Goal: Use online tool/utility: Utilize a website feature to perform a specific function

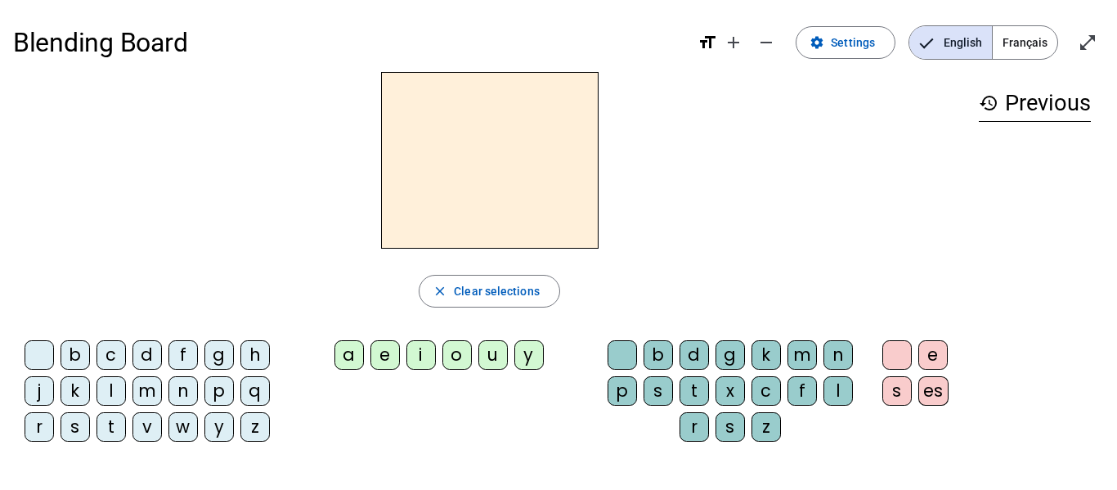
click at [351, 358] on div "a" at bounding box center [348, 354] width 29 height 29
click at [665, 365] on div "b" at bounding box center [657, 354] width 29 height 29
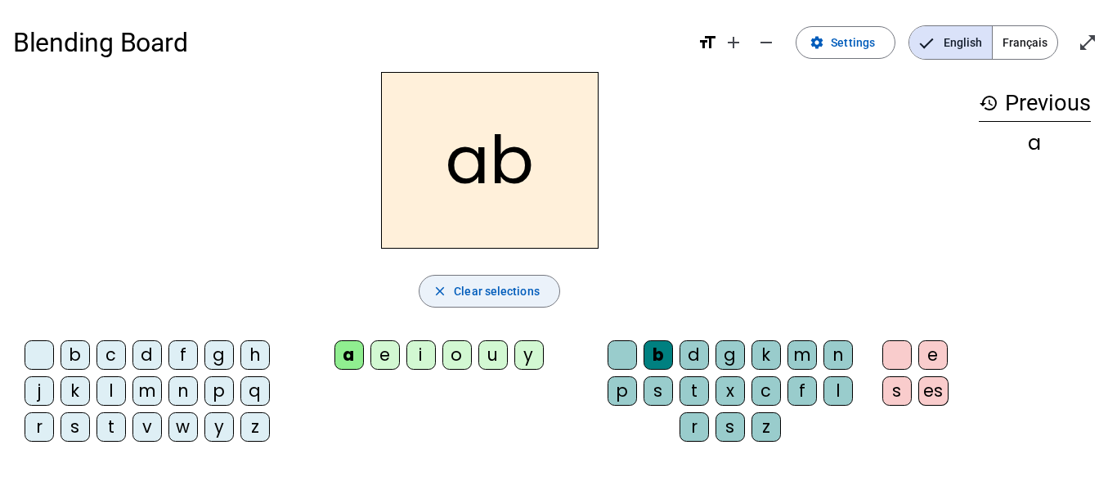
click at [469, 292] on span "Clear selections" at bounding box center [497, 291] width 86 height 20
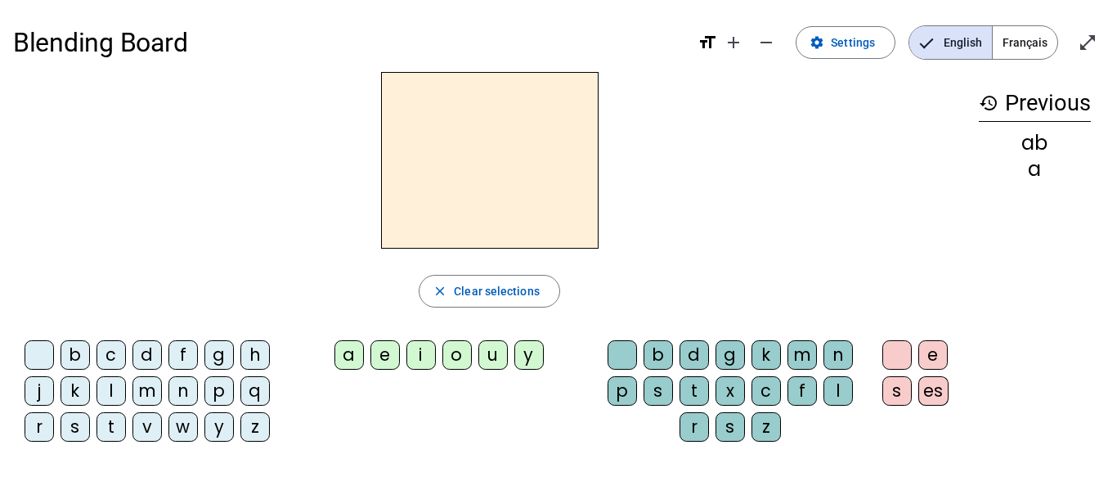
click at [650, 352] on div "b" at bounding box center [657, 354] width 29 height 29
click at [342, 361] on div "a" at bounding box center [348, 354] width 29 height 29
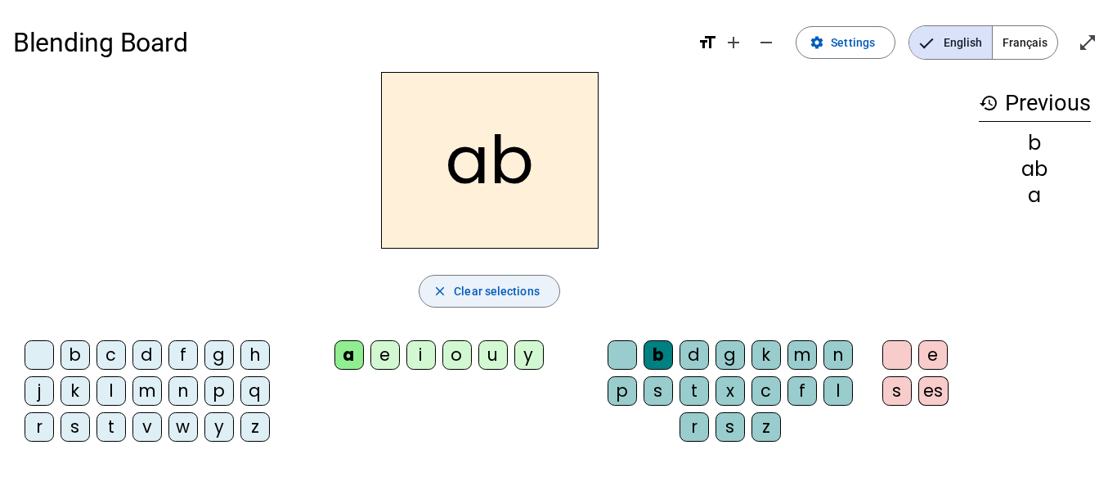
click at [441, 291] on mat-icon "close" at bounding box center [439, 291] width 15 height 15
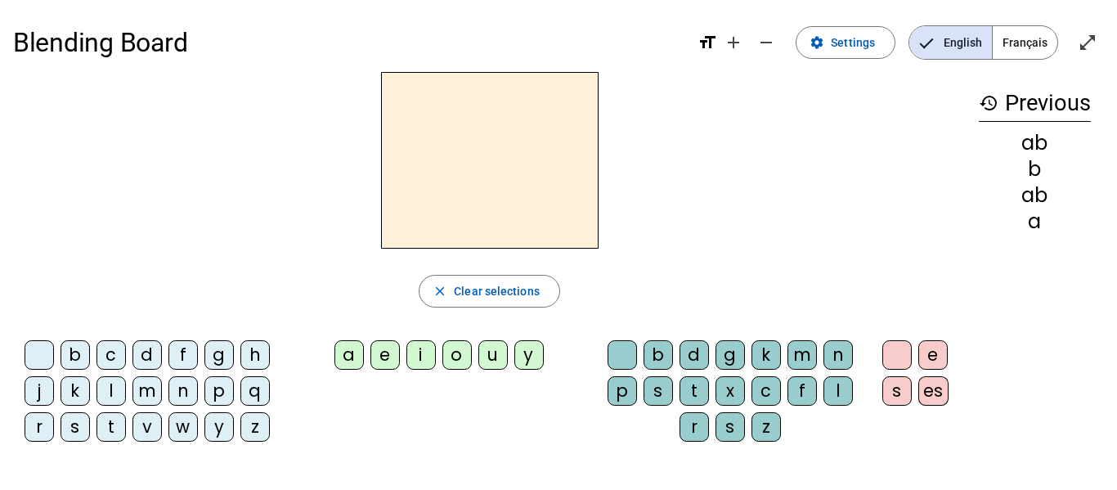
click at [346, 363] on div "a" at bounding box center [348, 354] width 29 height 29
click at [658, 351] on div "b" at bounding box center [657, 354] width 29 height 29
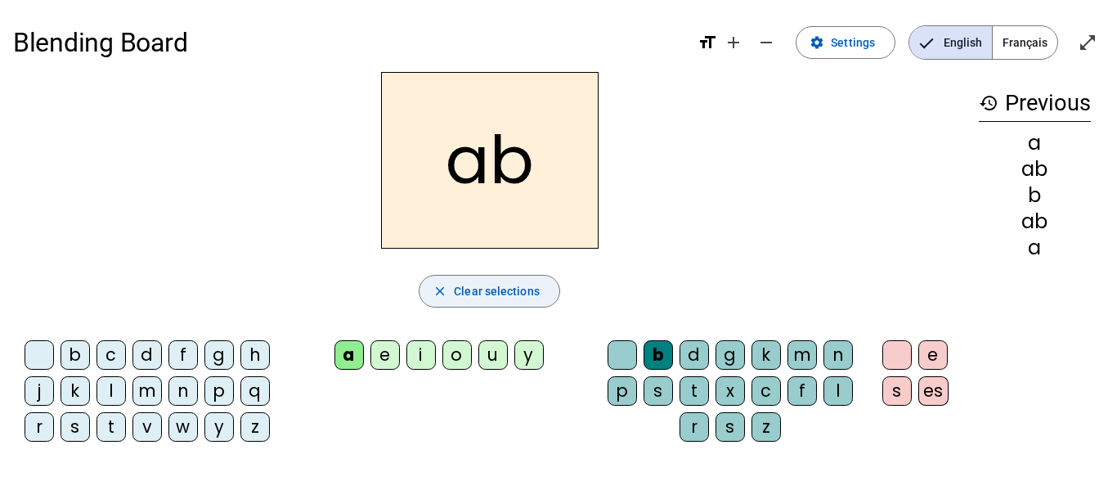
click at [441, 296] on mat-icon "close" at bounding box center [439, 291] width 15 height 15
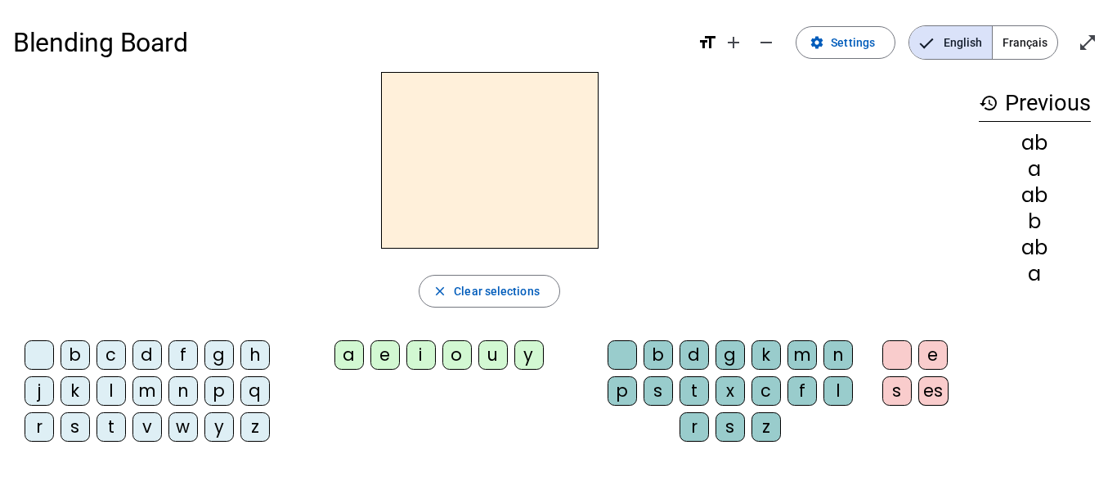
click at [351, 356] on div "a" at bounding box center [348, 354] width 29 height 29
click at [75, 356] on div "b" at bounding box center [74, 354] width 29 height 29
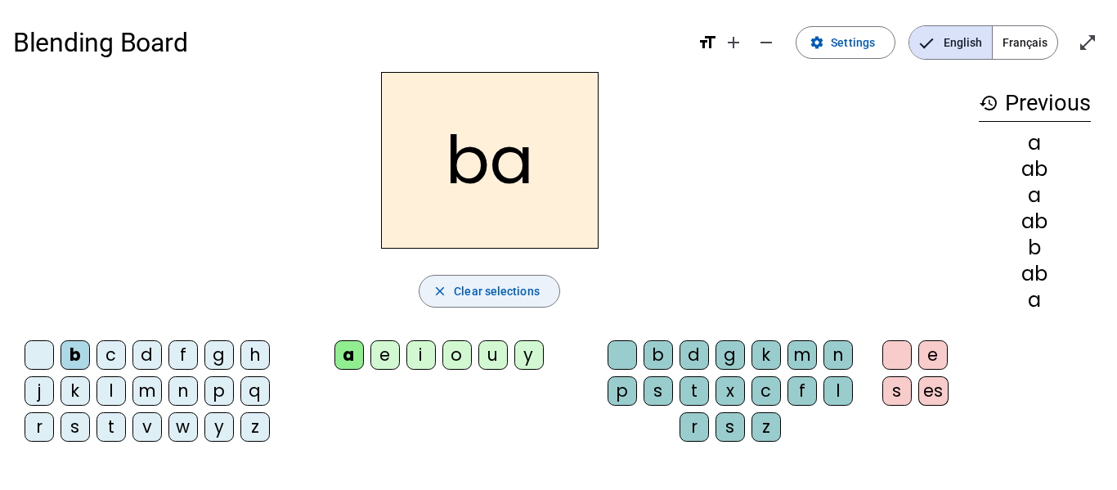
click at [440, 287] on mat-icon "close" at bounding box center [439, 291] width 15 height 15
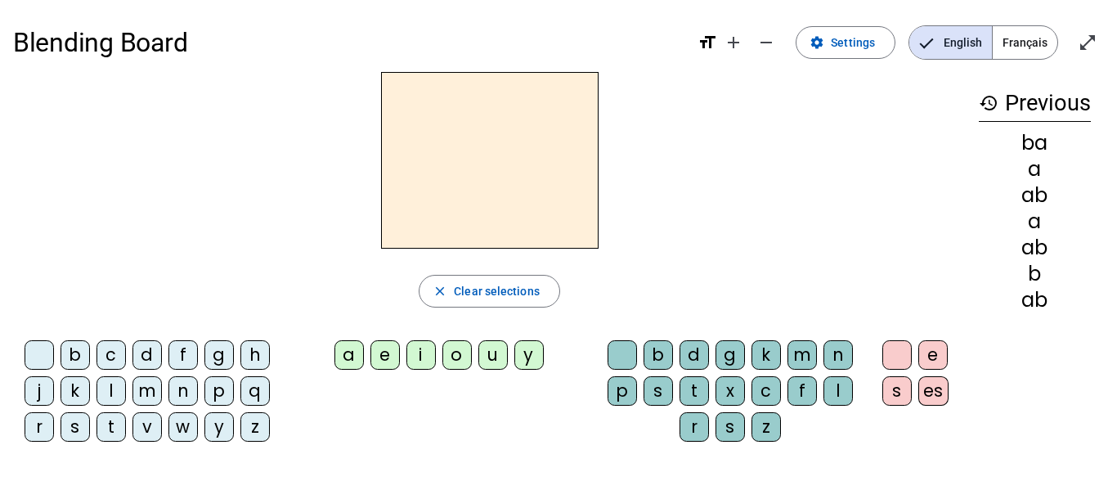
click at [691, 359] on div "d" at bounding box center [693, 354] width 29 height 29
click at [347, 360] on div "a" at bounding box center [348, 354] width 29 height 29
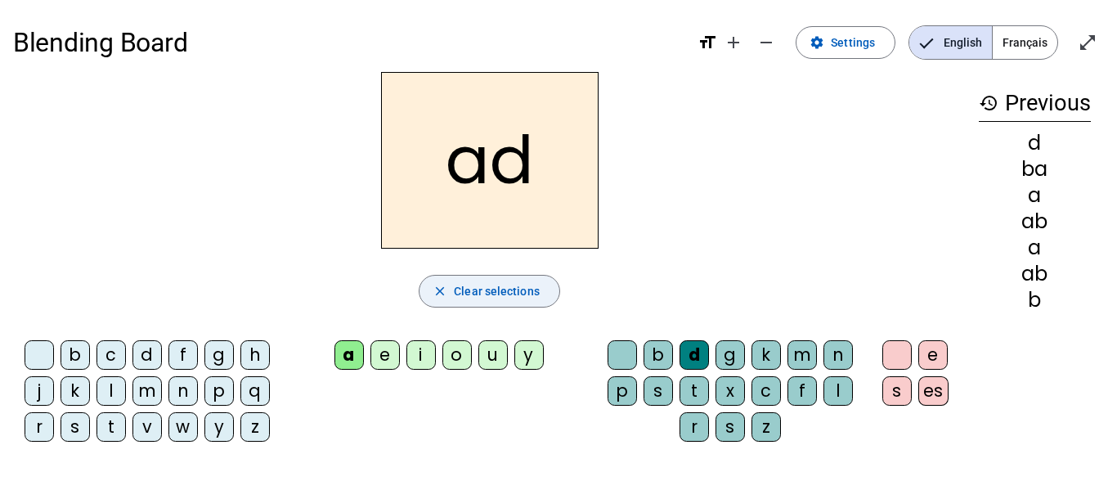
click at [441, 288] on mat-icon "close" at bounding box center [439, 291] width 15 height 15
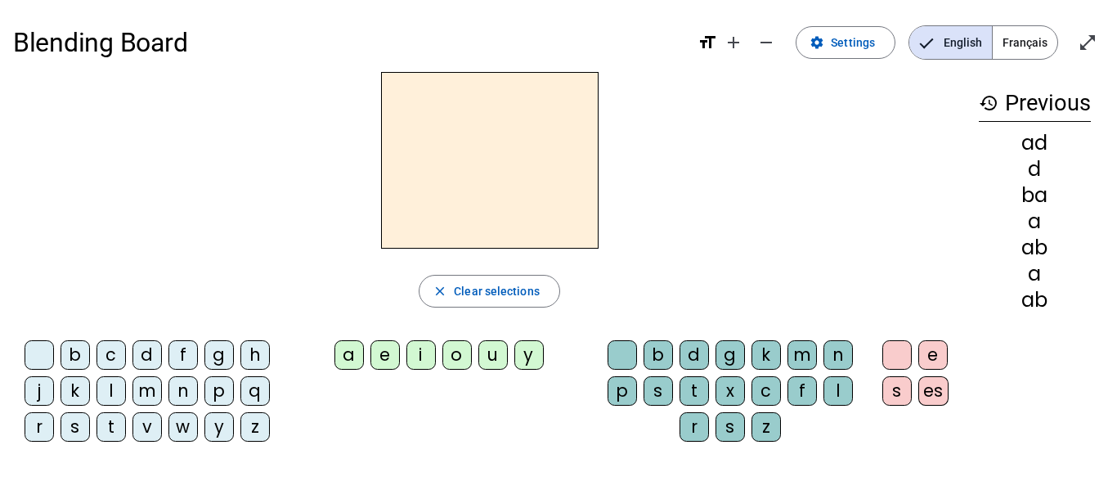
click at [152, 349] on div "d" at bounding box center [146, 354] width 29 height 29
click at [344, 360] on div "a" at bounding box center [348, 354] width 29 height 29
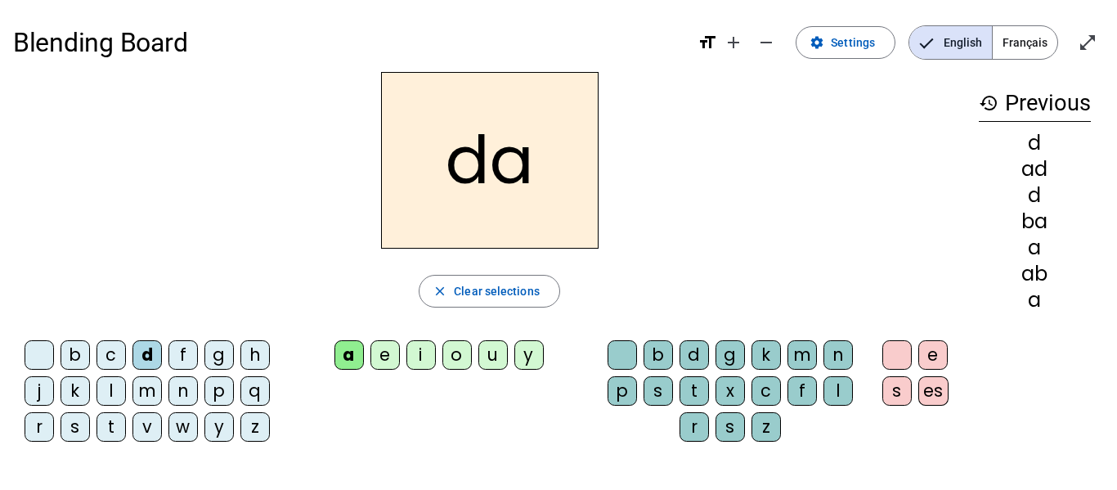
click at [696, 346] on div "d" at bounding box center [693, 354] width 29 height 29
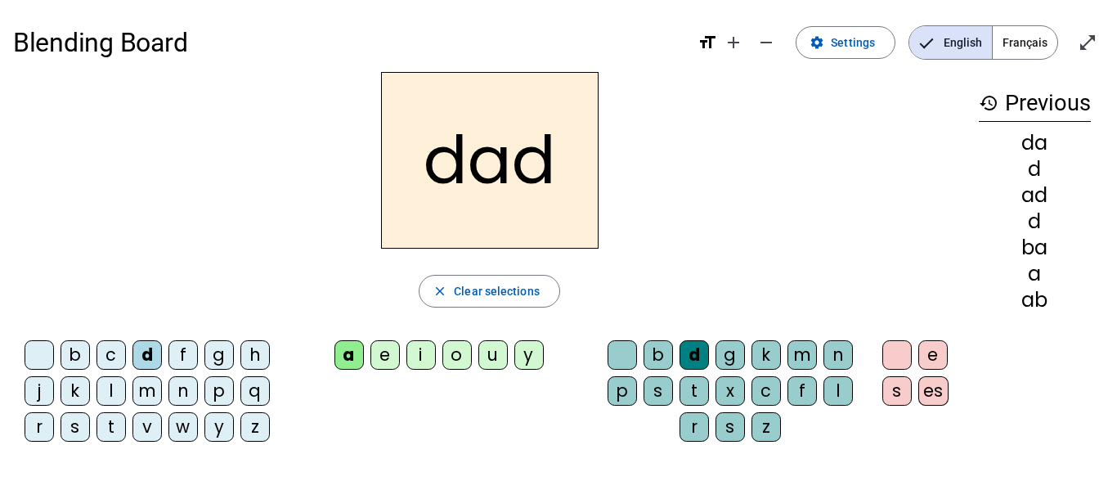
click at [659, 353] on div "b" at bounding box center [657, 354] width 29 height 29
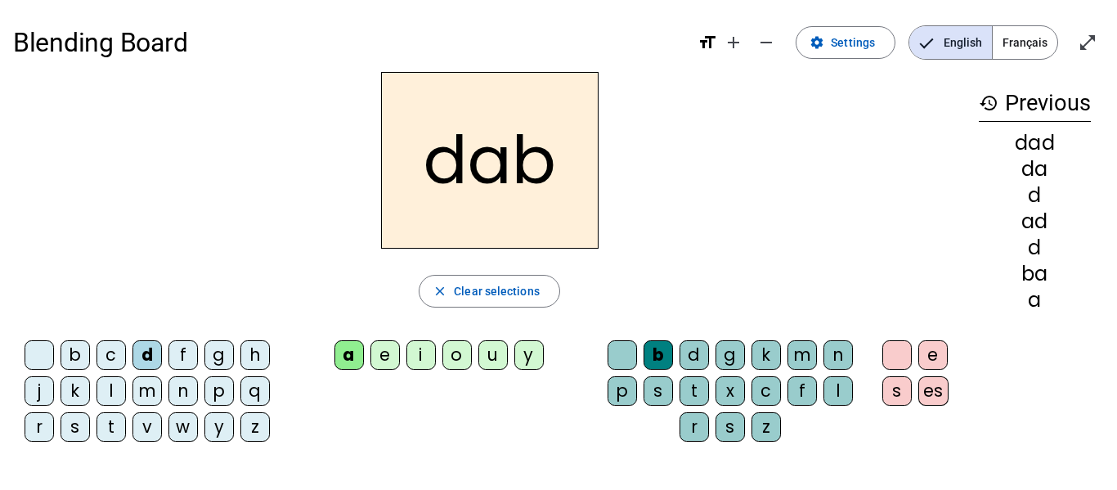
click at [627, 390] on div "p" at bounding box center [621, 390] width 29 height 29
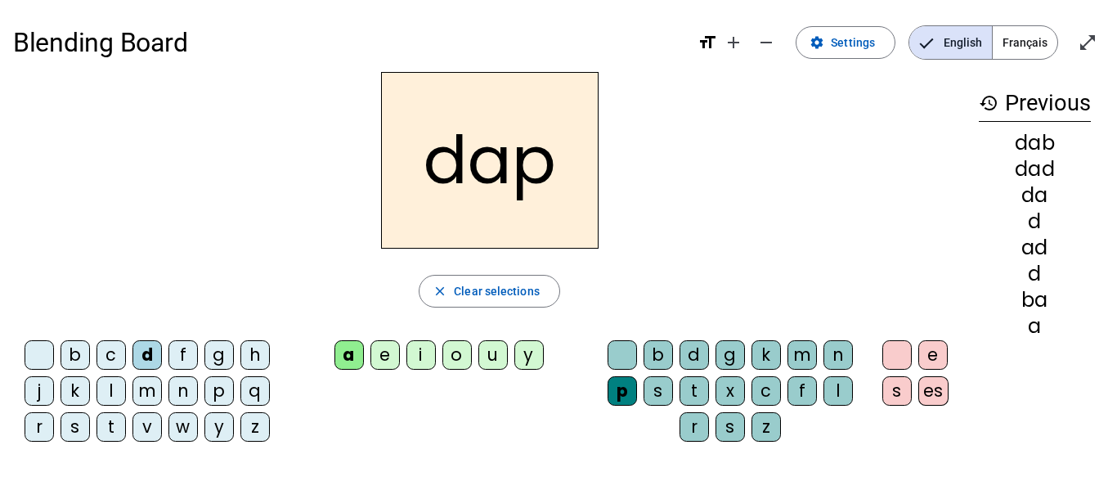
click at [732, 355] on div "g" at bounding box center [729, 354] width 29 height 29
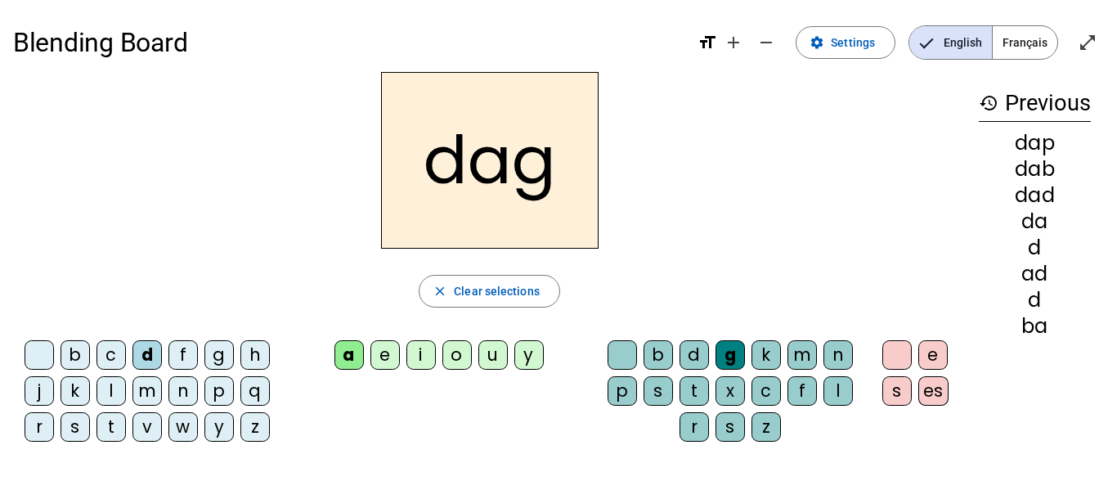
click at [810, 357] on div "m" at bounding box center [801, 354] width 29 height 29
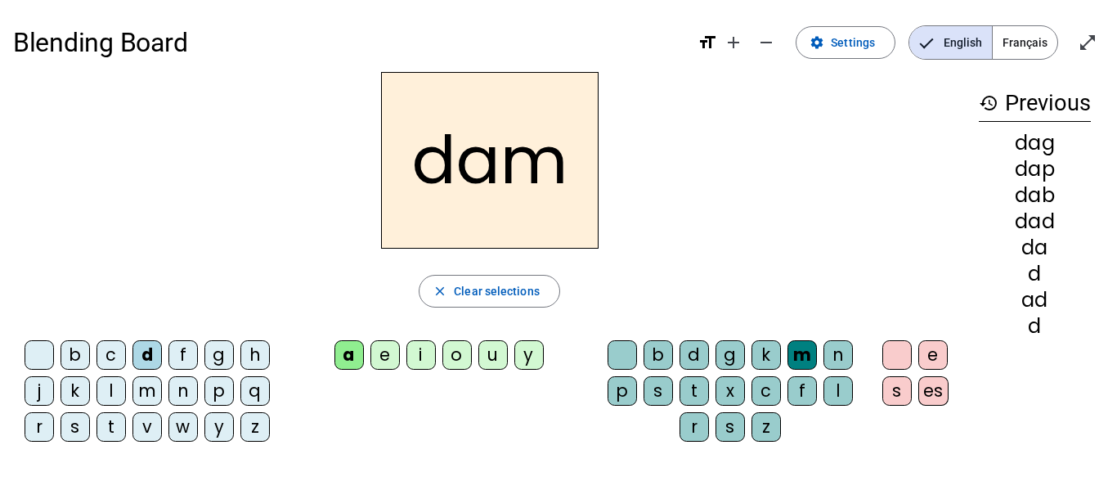
click at [837, 356] on div "n" at bounding box center [837, 354] width 29 height 29
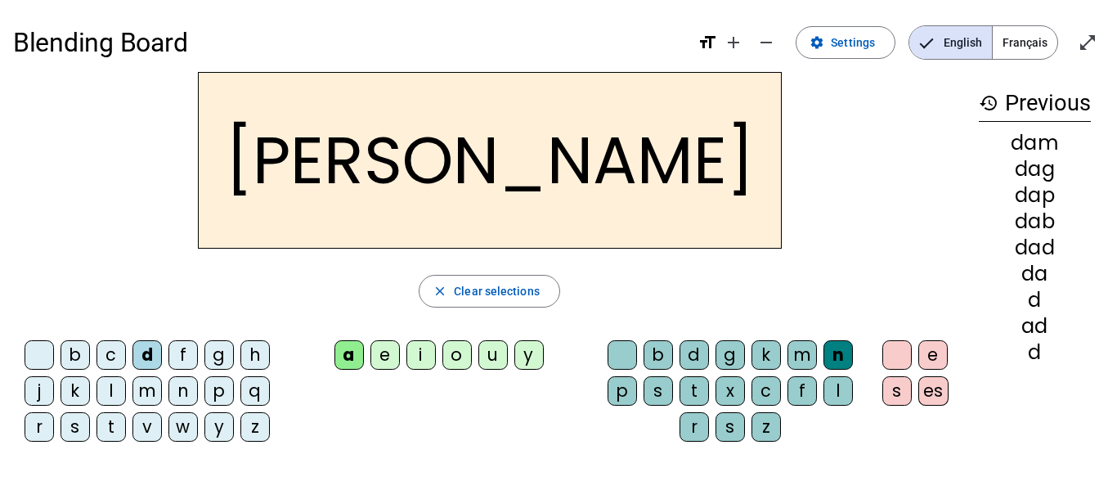
click at [807, 384] on div "f" at bounding box center [801, 390] width 29 height 29
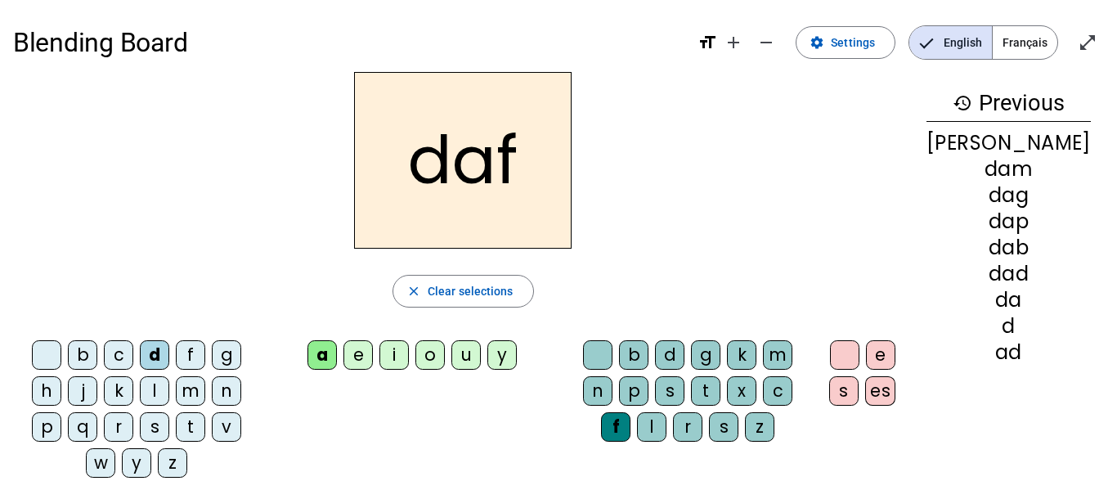
click at [734, 427] on div "s" at bounding box center [723, 426] width 29 height 29
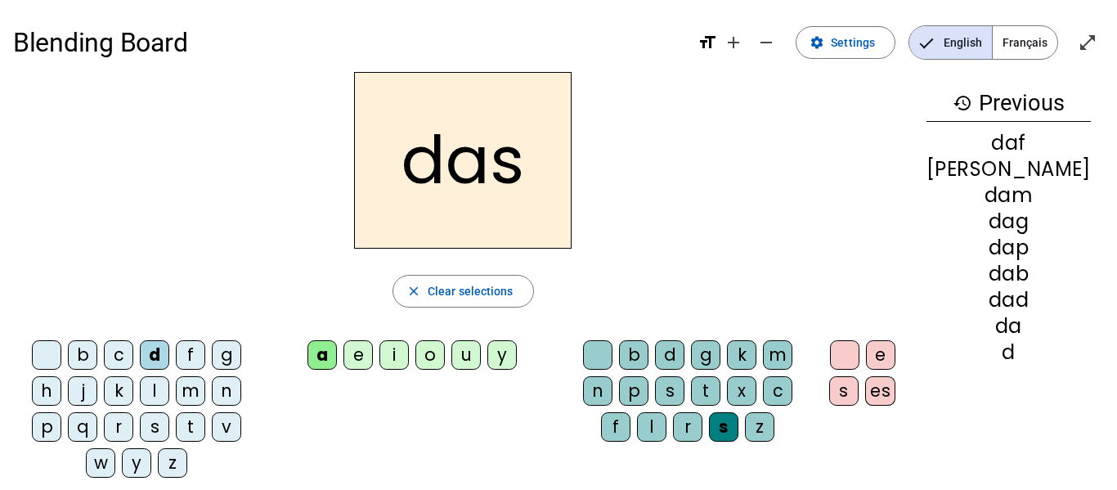
click at [701, 428] on div "r" at bounding box center [687, 426] width 29 height 29
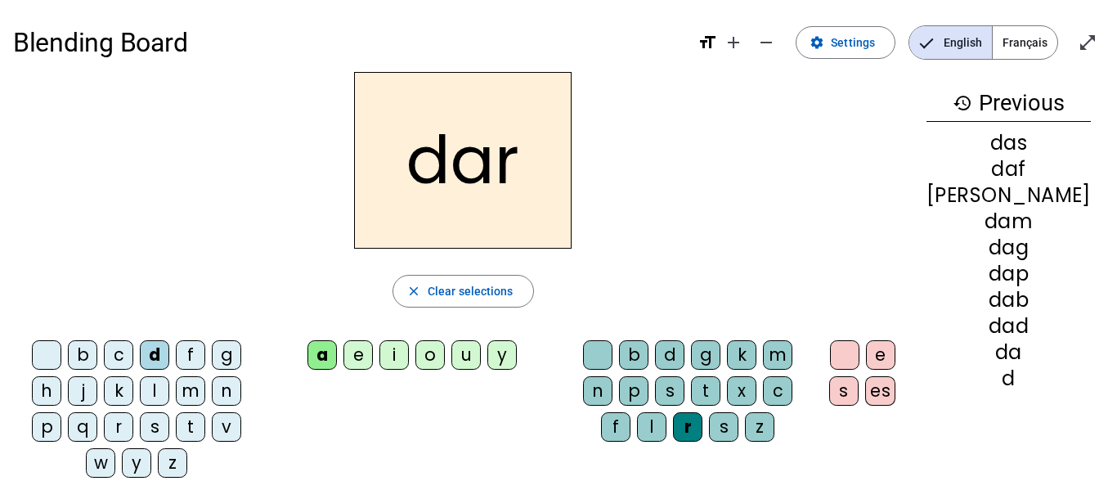
click at [694, 401] on div "t" at bounding box center [705, 390] width 29 height 29
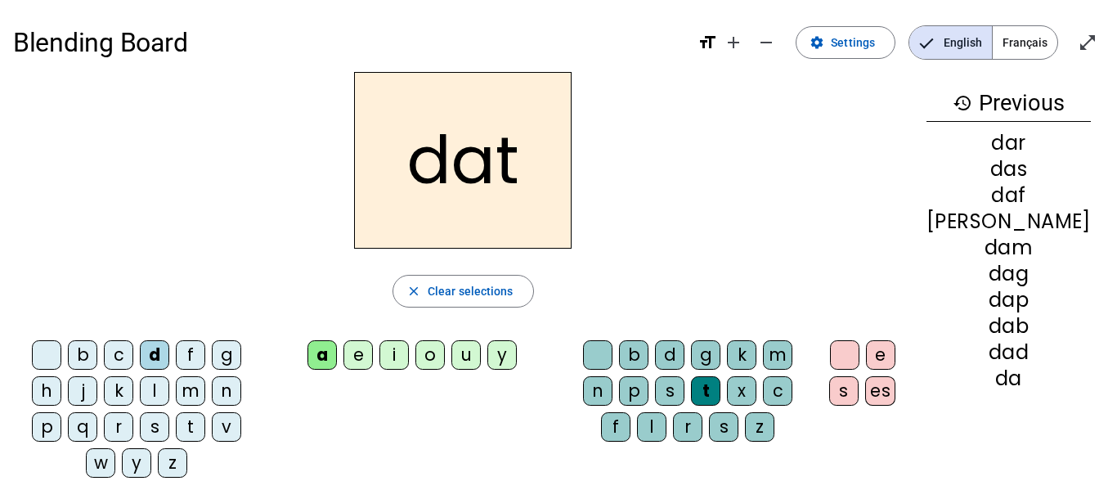
click at [664, 390] on div "s" at bounding box center [669, 390] width 29 height 29
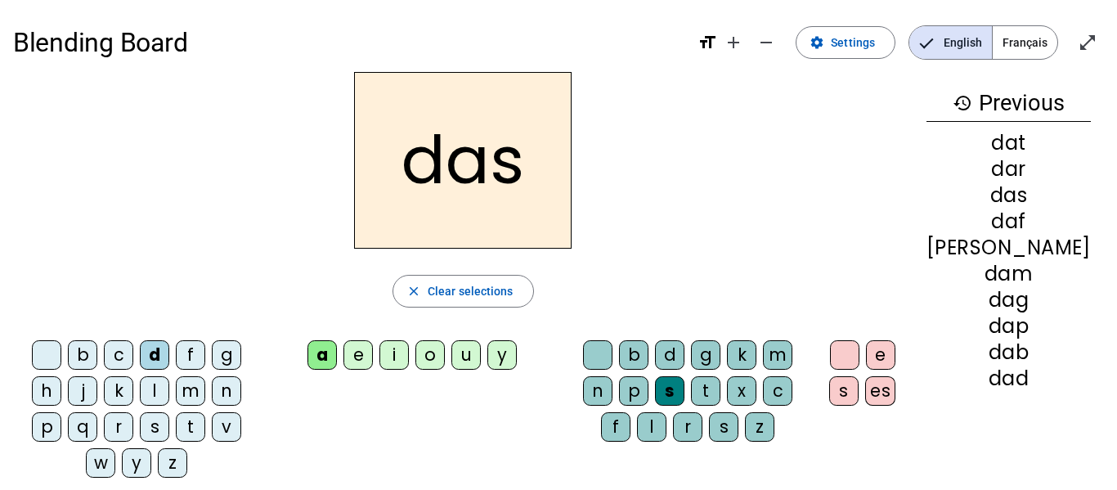
click at [773, 396] on div "c" at bounding box center [777, 390] width 29 height 29
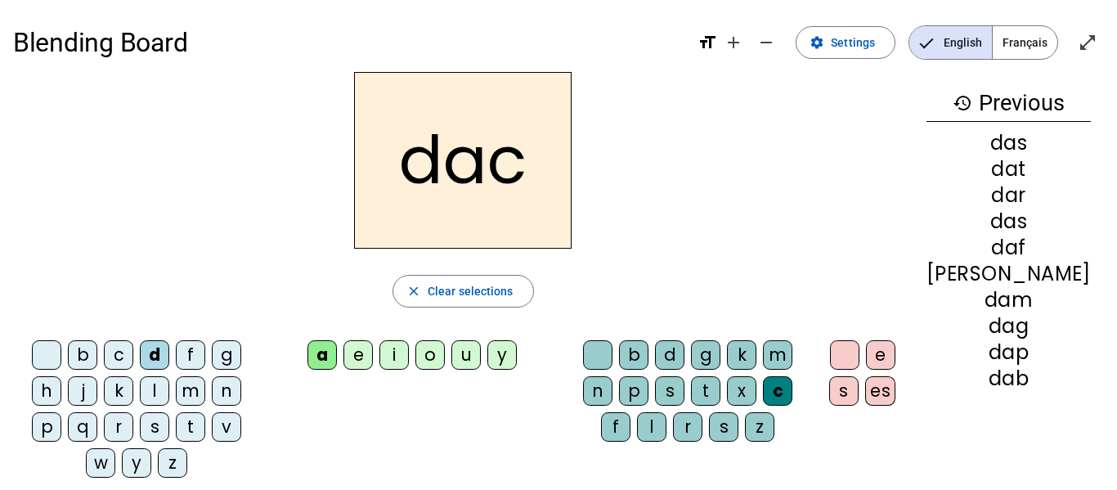
click at [730, 392] on div "x" at bounding box center [741, 390] width 29 height 29
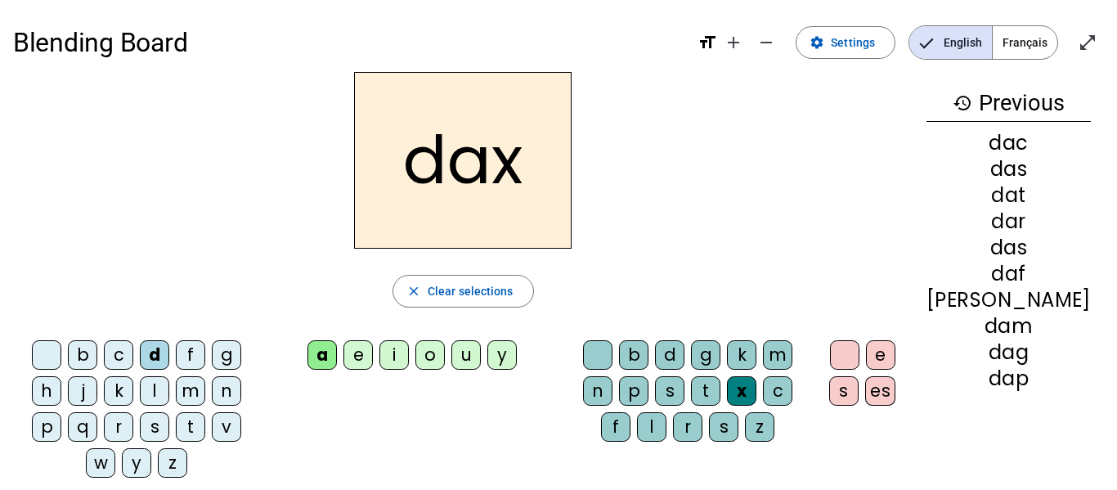
click at [666, 412] on div "l" at bounding box center [651, 426] width 29 height 29
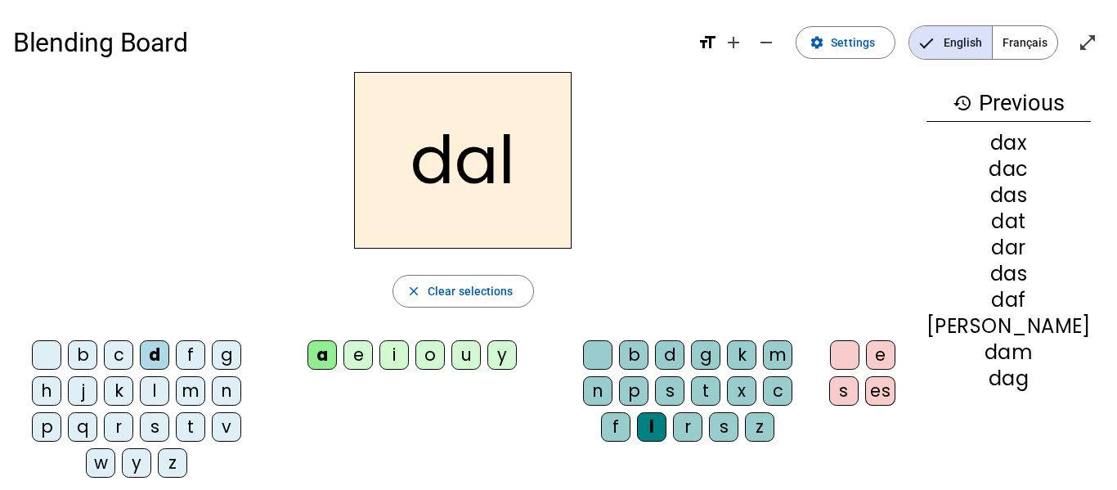
click at [108, 360] on div "c" at bounding box center [118, 354] width 29 height 29
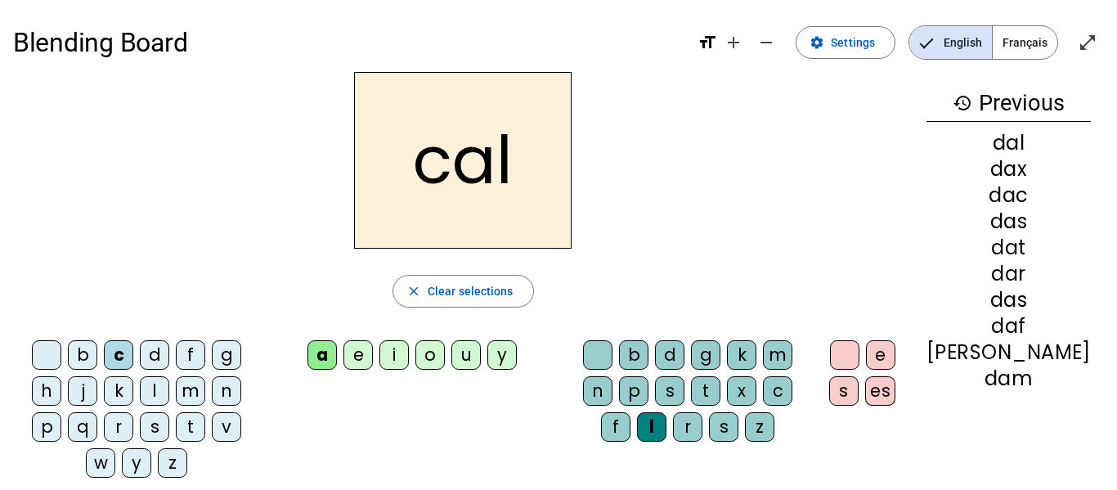
click at [182, 355] on div "f" at bounding box center [190, 354] width 29 height 29
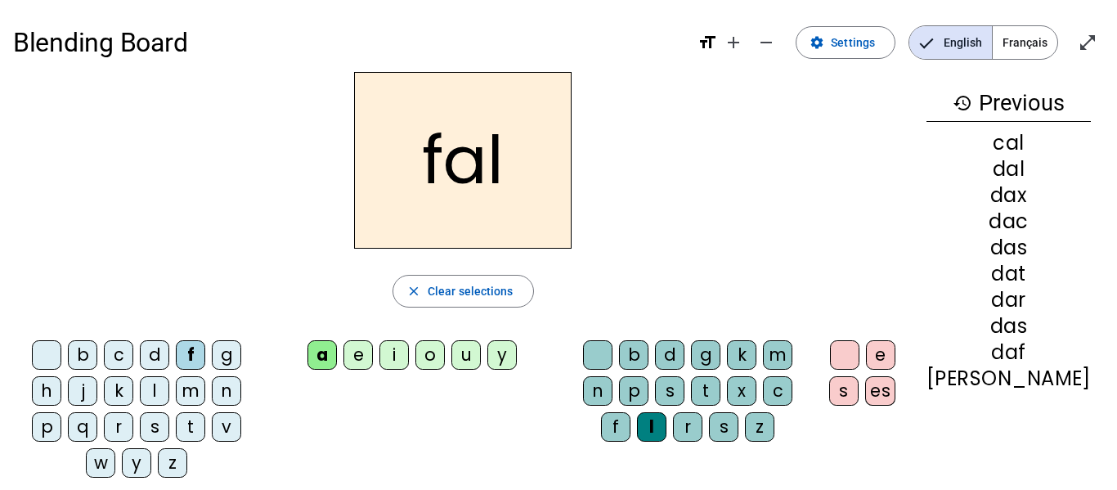
click at [61, 412] on div "p" at bounding box center [46, 426] width 29 height 29
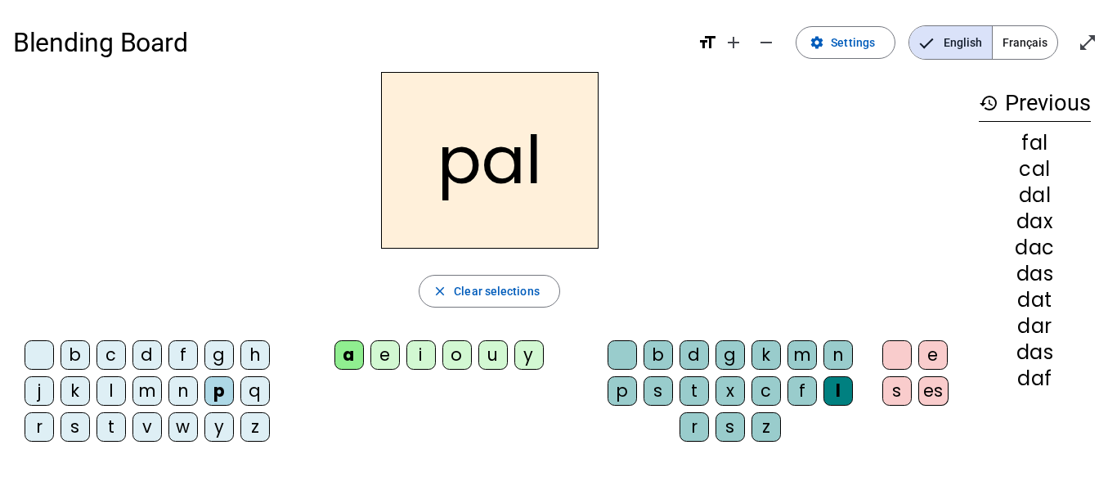
click at [221, 349] on div "g" at bounding box center [218, 354] width 29 height 29
click at [141, 394] on div "m" at bounding box center [146, 390] width 29 height 29
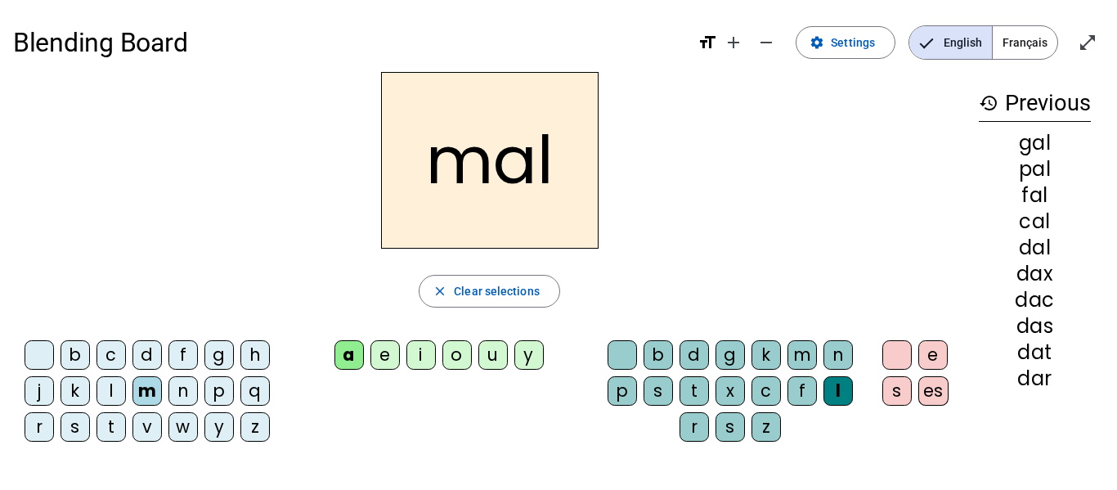
click at [114, 396] on div "l" at bounding box center [110, 390] width 29 height 29
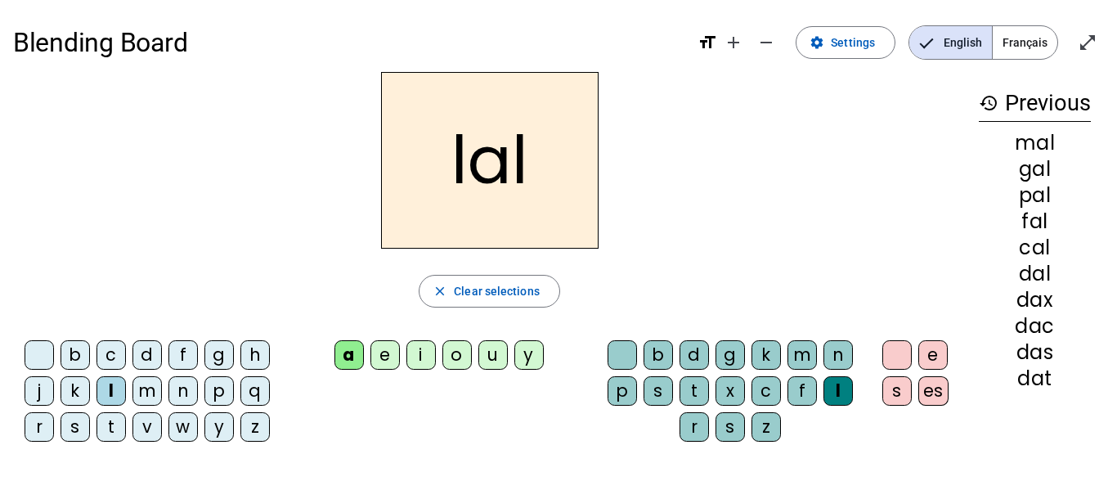
click at [114, 429] on div "t" at bounding box center [110, 426] width 29 height 29
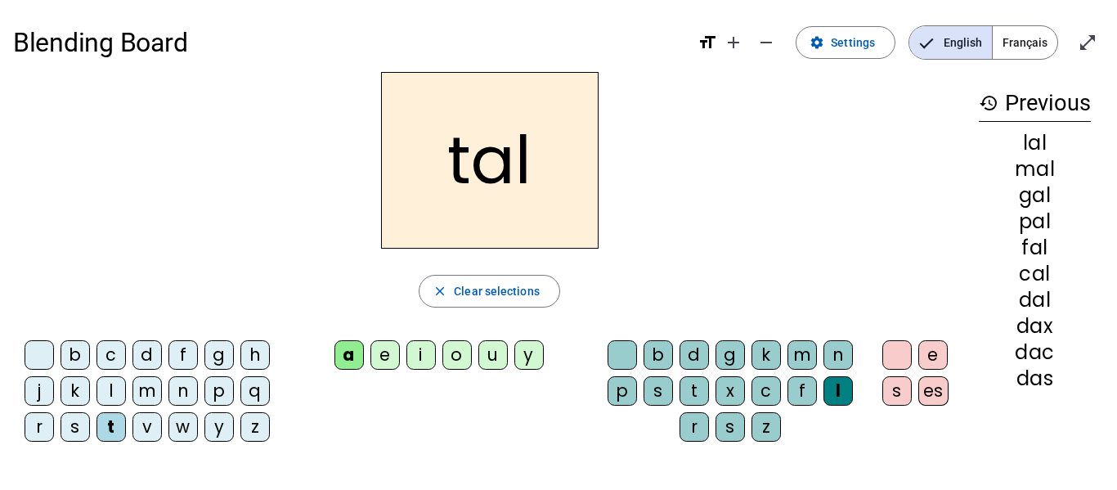
click at [80, 428] on div "s" at bounding box center [74, 426] width 29 height 29
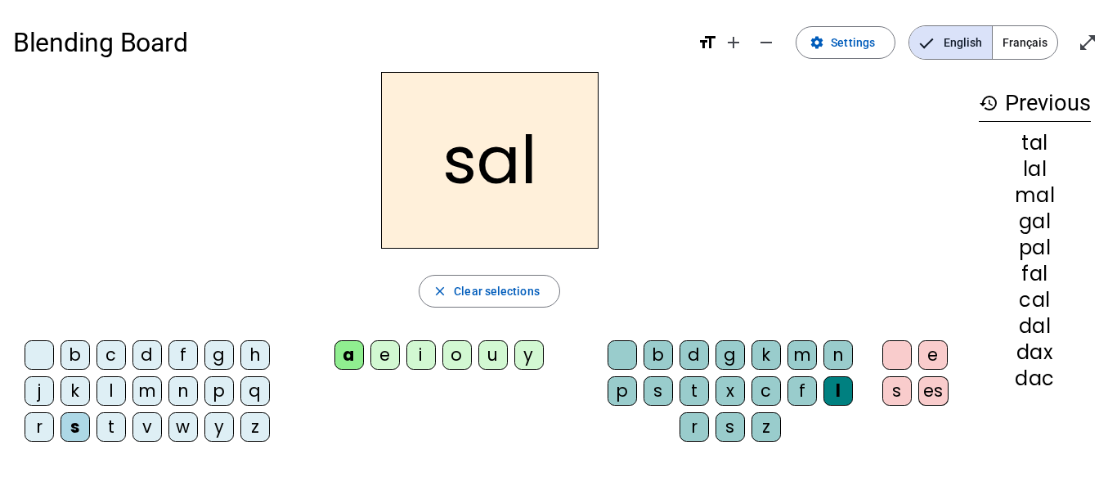
click at [39, 394] on div "j" at bounding box center [39, 390] width 29 height 29
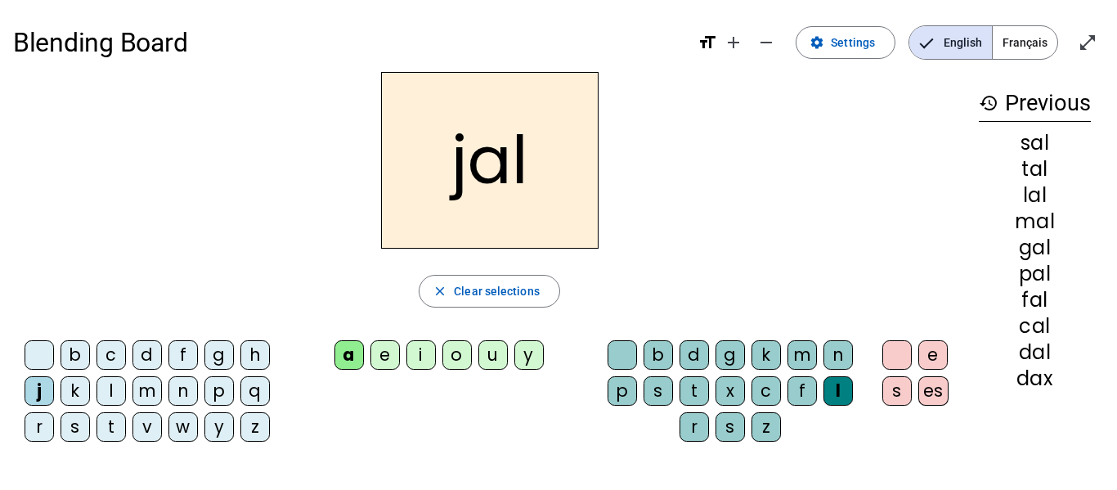
click at [77, 355] on div "b" at bounding box center [74, 354] width 29 height 29
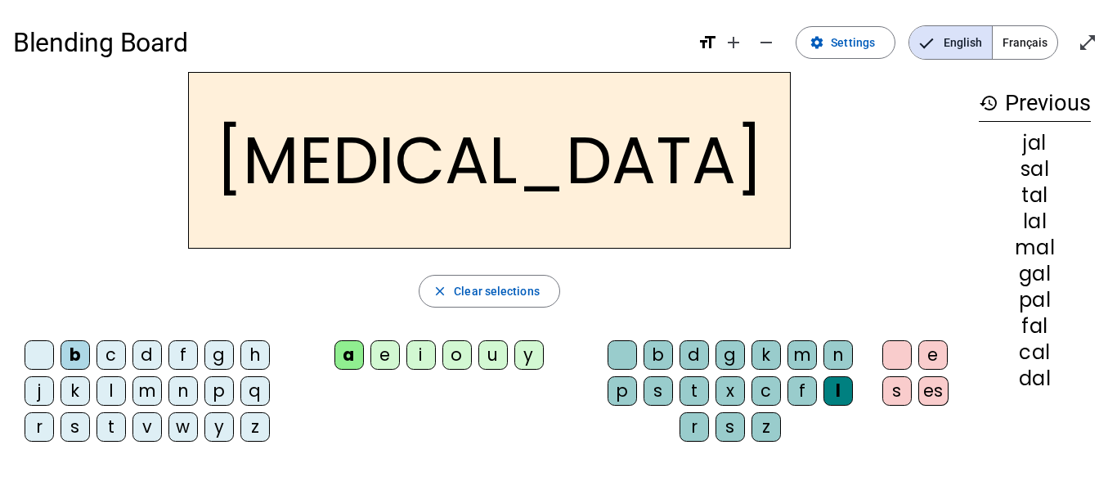
click at [186, 387] on div "n" at bounding box center [182, 390] width 29 height 29
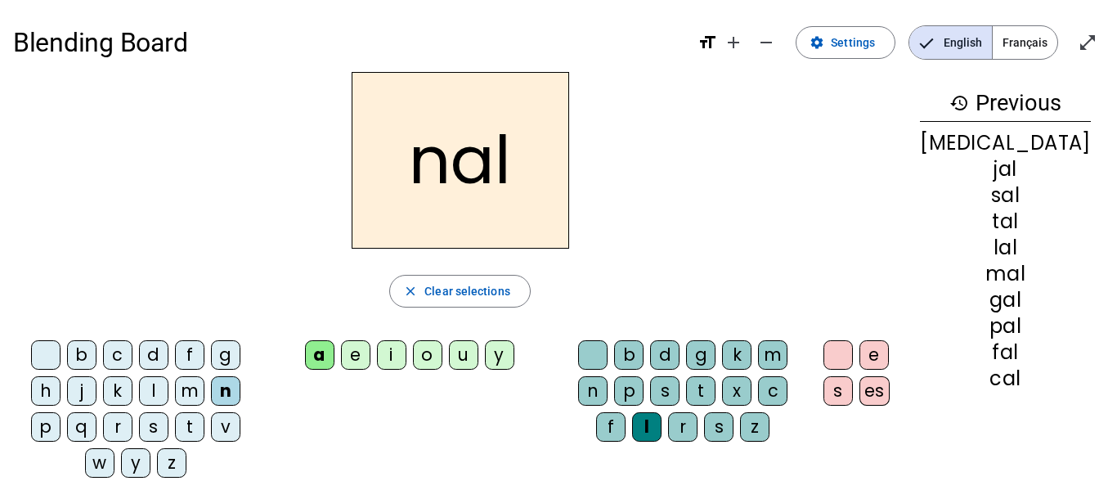
click at [114, 448] on div "w" at bounding box center [99, 462] width 29 height 29
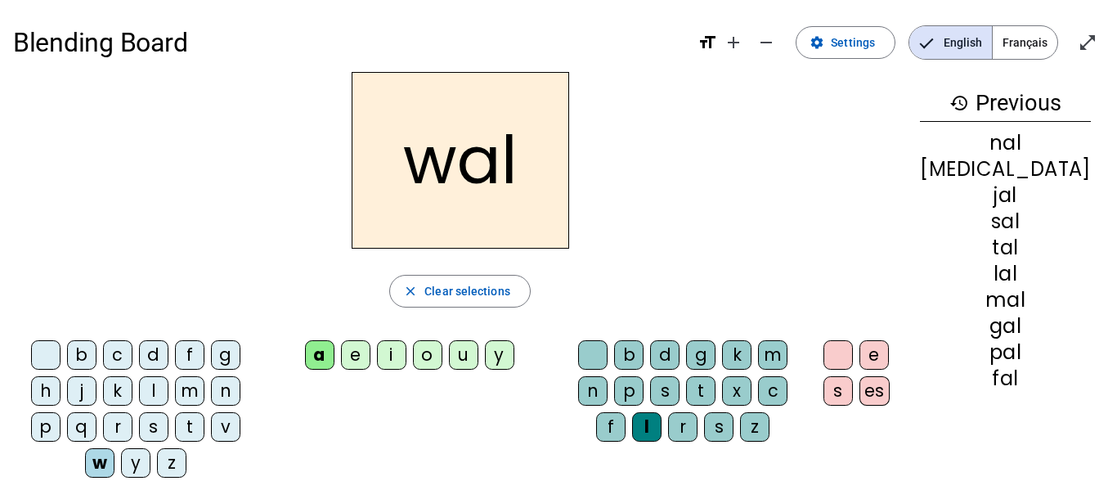
click at [406, 360] on div "i" at bounding box center [391, 354] width 29 height 29
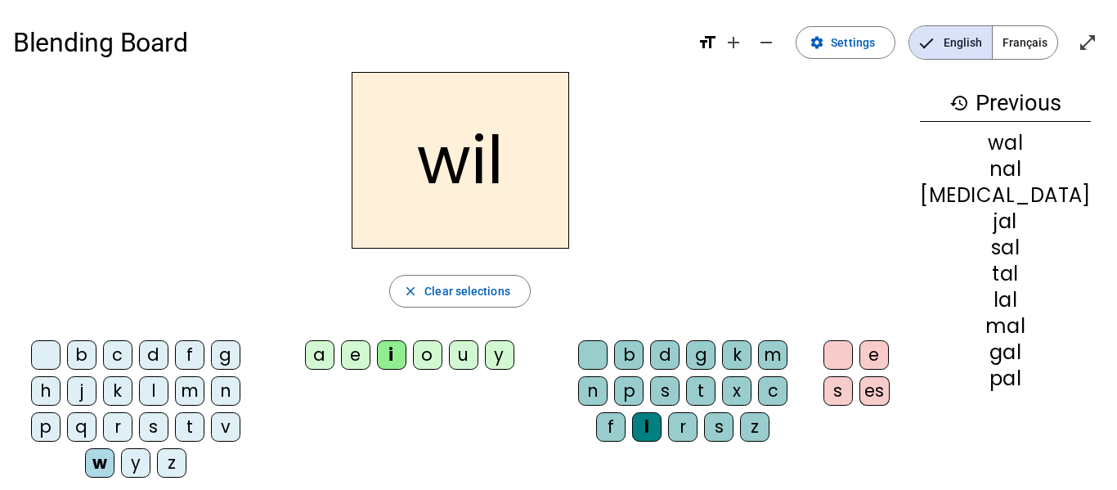
click at [442, 359] on div "o" at bounding box center [427, 354] width 29 height 29
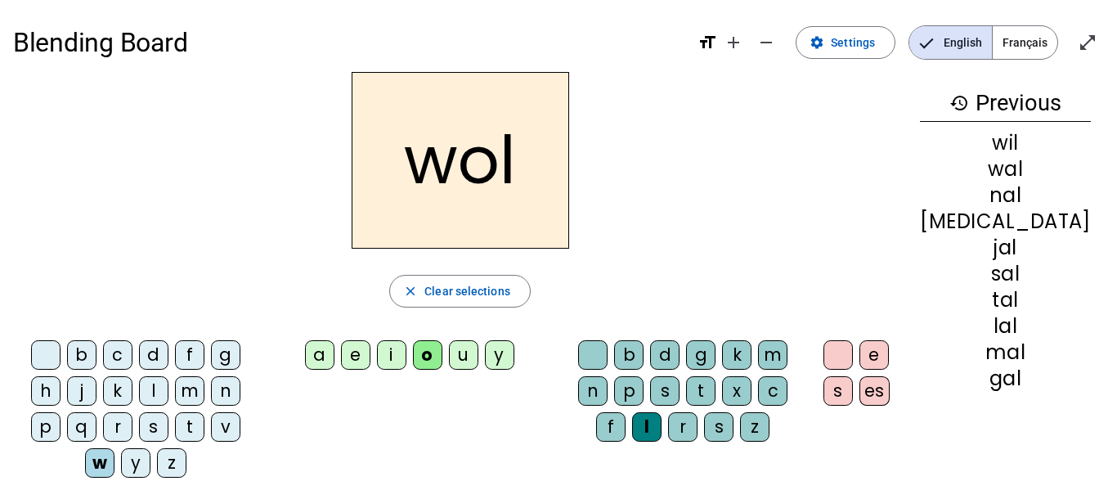
click at [478, 353] on div "u" at bounding box center [463, 354] width 29 height 29
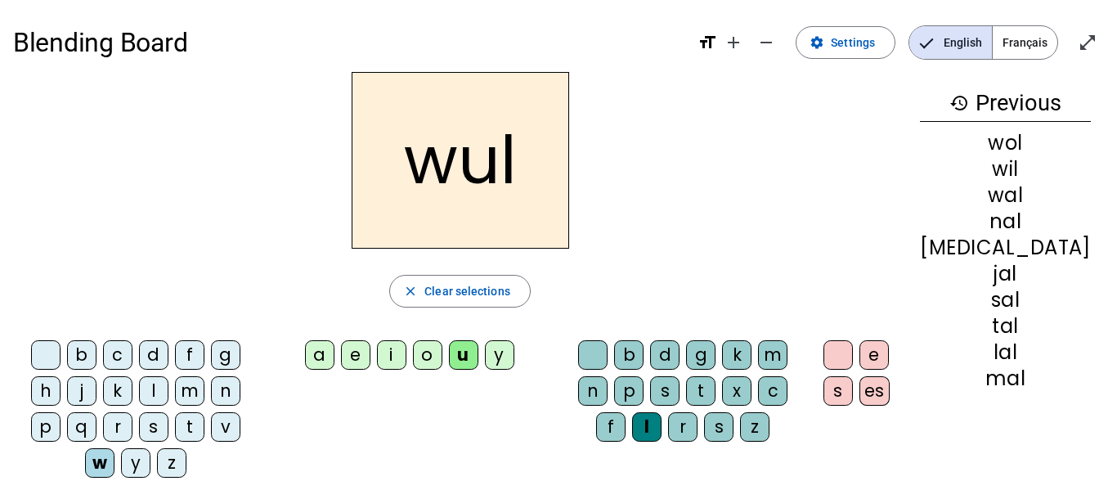
click at [478, 353] on div "u" at bounding box center [463, 354] width 29 height 29
click at [334, 358] on div "a" at bounding box center [319, 354] width 29 height 29
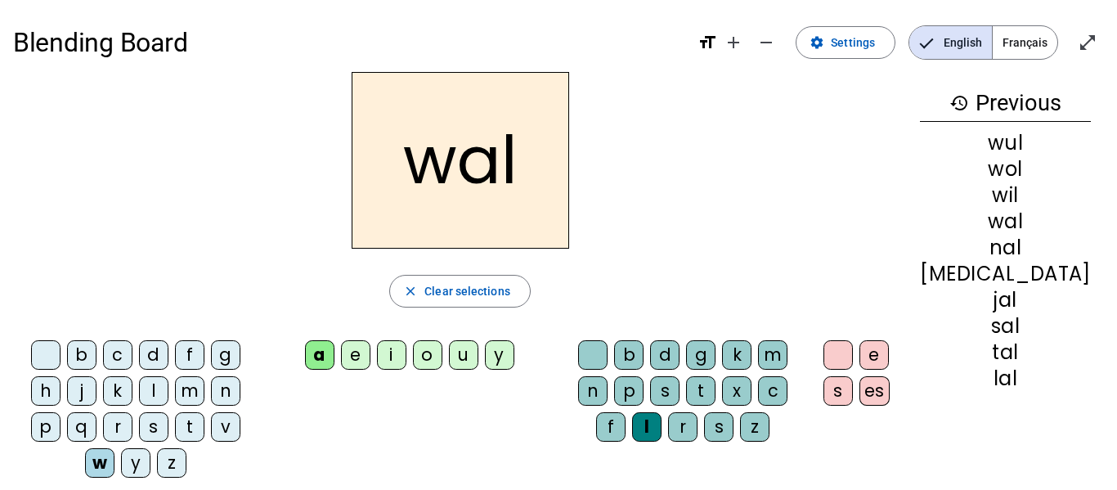
click at [643, 355] on div "b" at bounding box center [628, 354] width 29 height 29
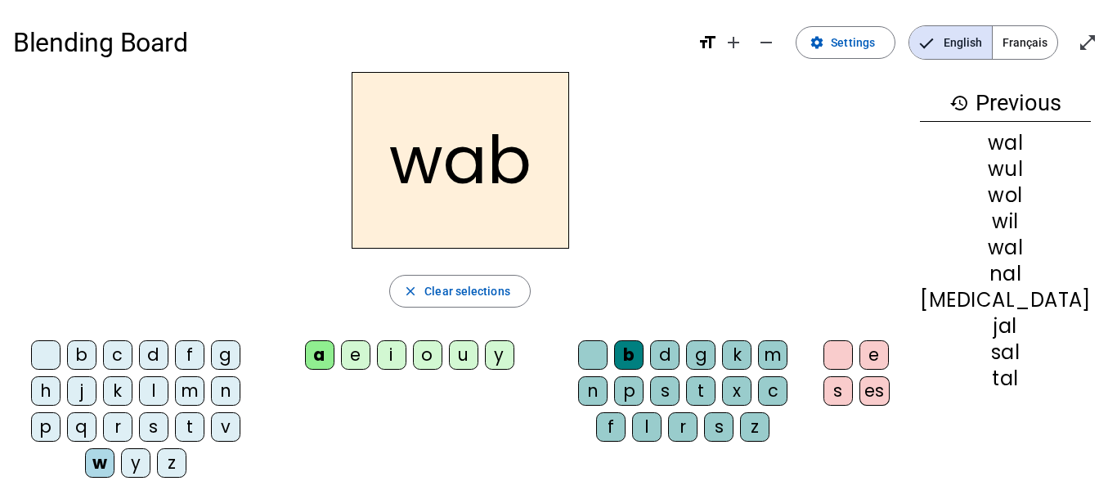
click at [103, 392] on div "k" at bounding box center [117, 390] width 29 height 29
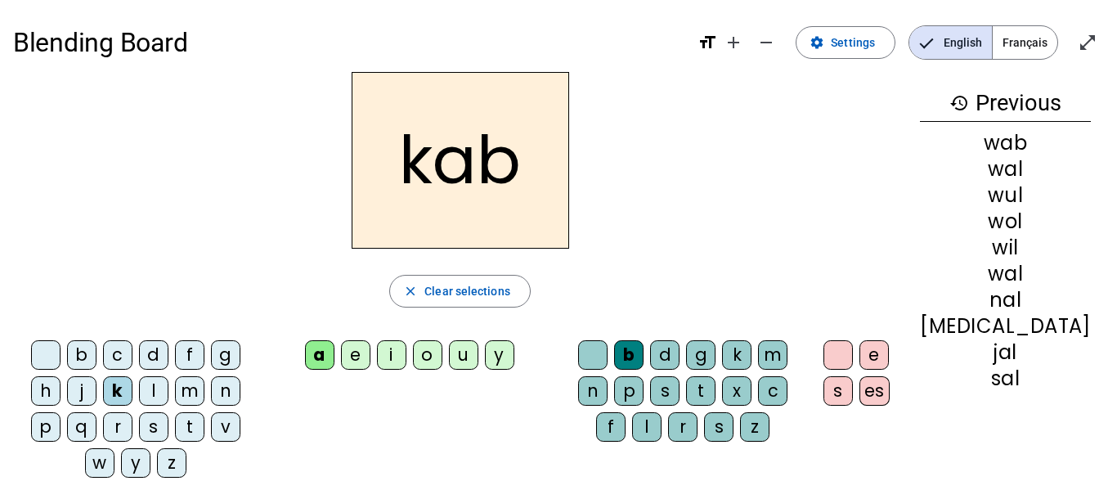
click at [139, 396] on div "l" at bounding box center [153, 390] width 29 height 29
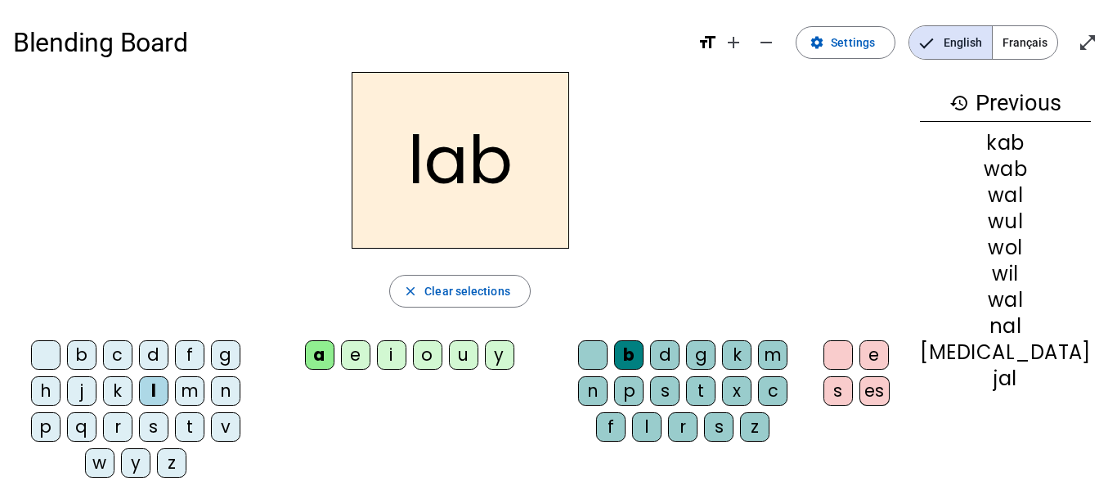
click at [211, 392] on div "n" at bounding box center [225, 390] width 29 height 29
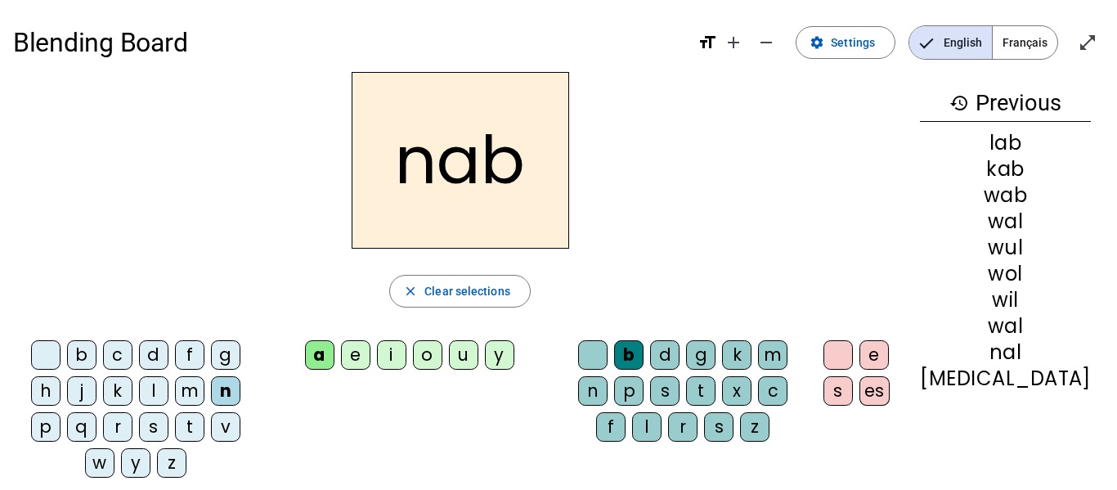
click at [175, 396] on div "m" at bounding box center [189, 390] width 29 height 29
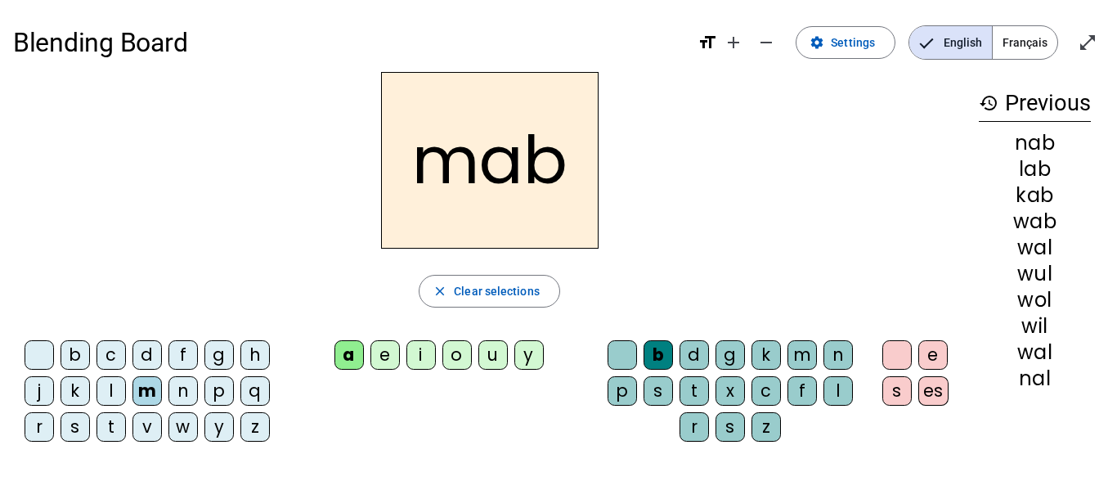
click at [74, 431] on div "s" at bounding box center [74, 426] width 29 height 29
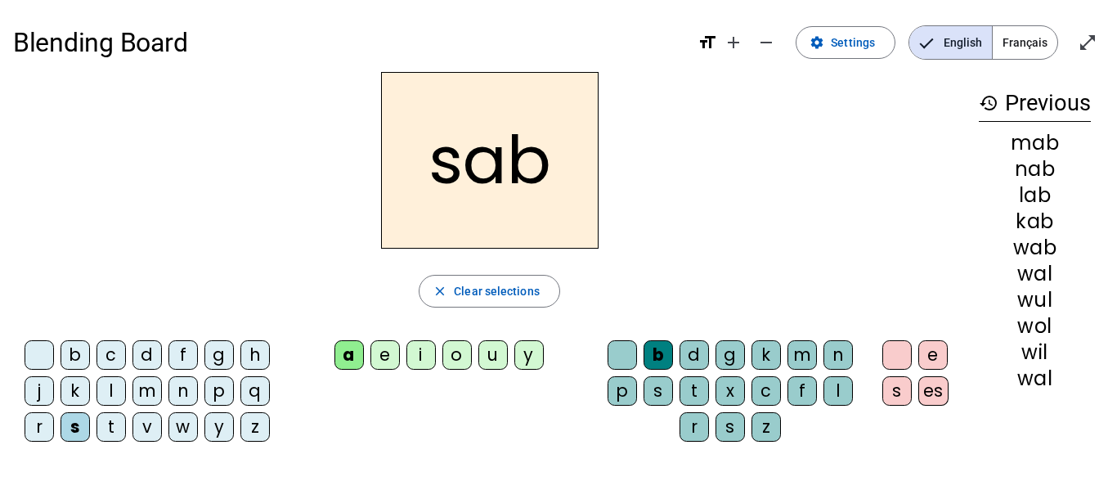
click at [114, 426] on div "t" at bounding box center [110, 426] width 29 height 29
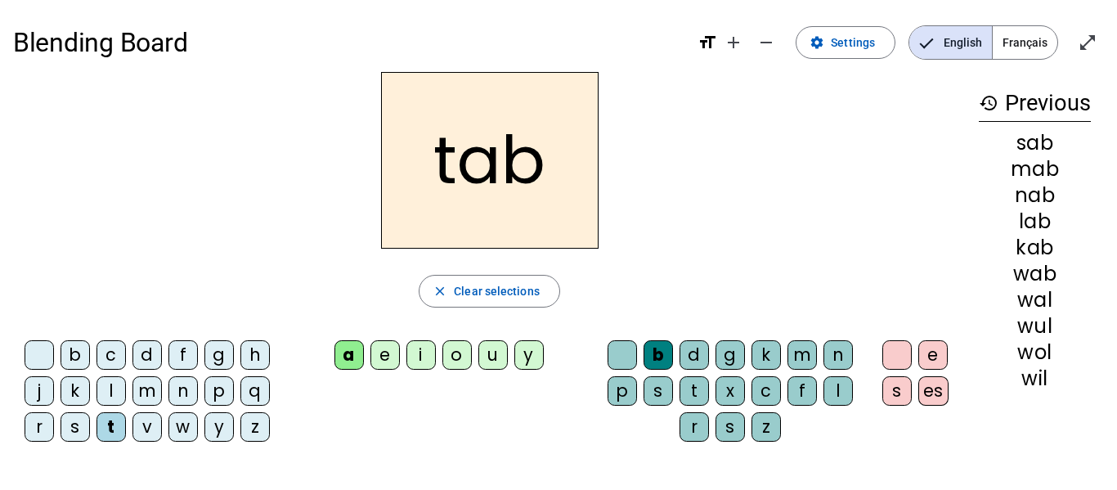
click at [141, 432] on div "v" at bounding box center [146, 426] width 29 height 29
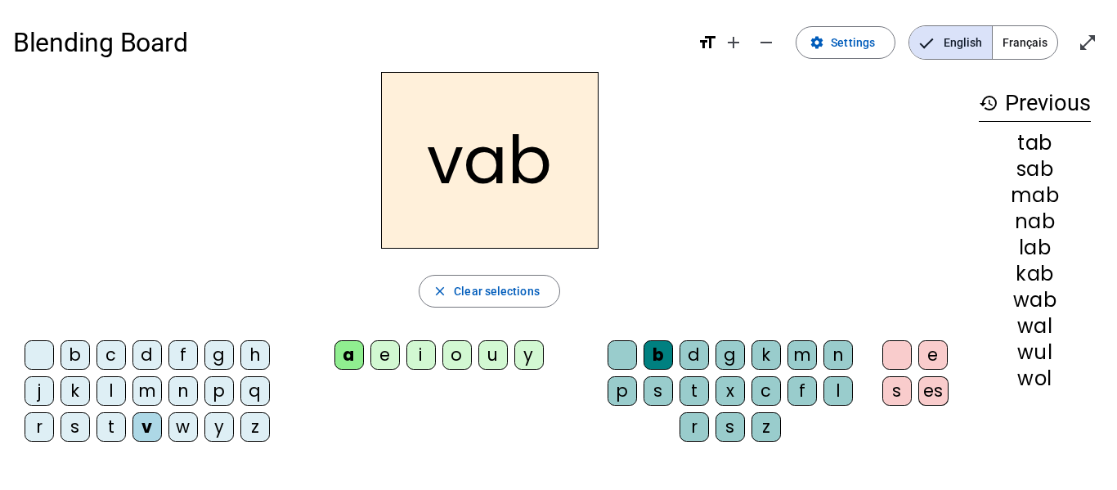
click at [622, 391] on div "p" at bounding box center [621, 390] width 29 height 29
click at [663, 389] on div "s" at bounding box center [657, 390] width 29 height 29
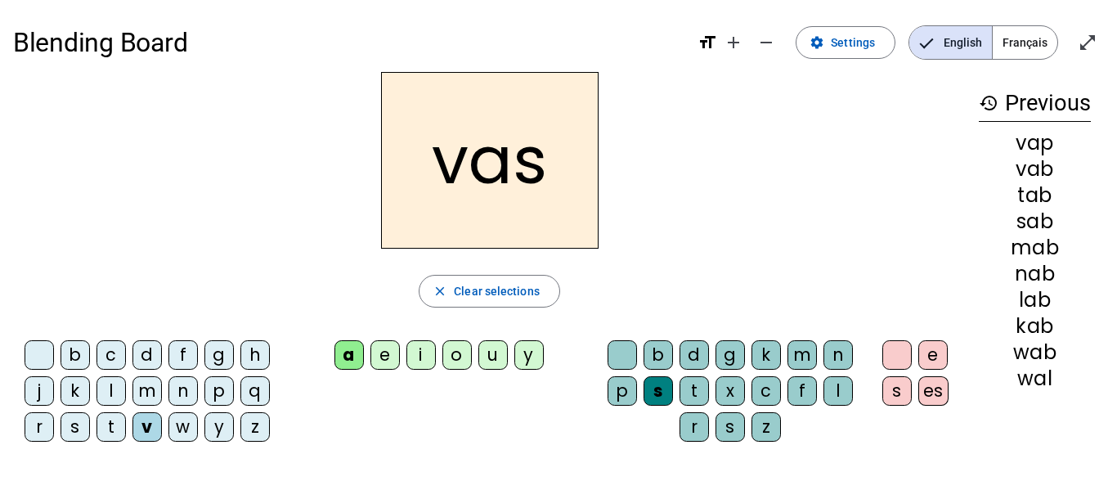
click at [693, 391] on div "t" at bounding box center [693, 390] width 29 height 29
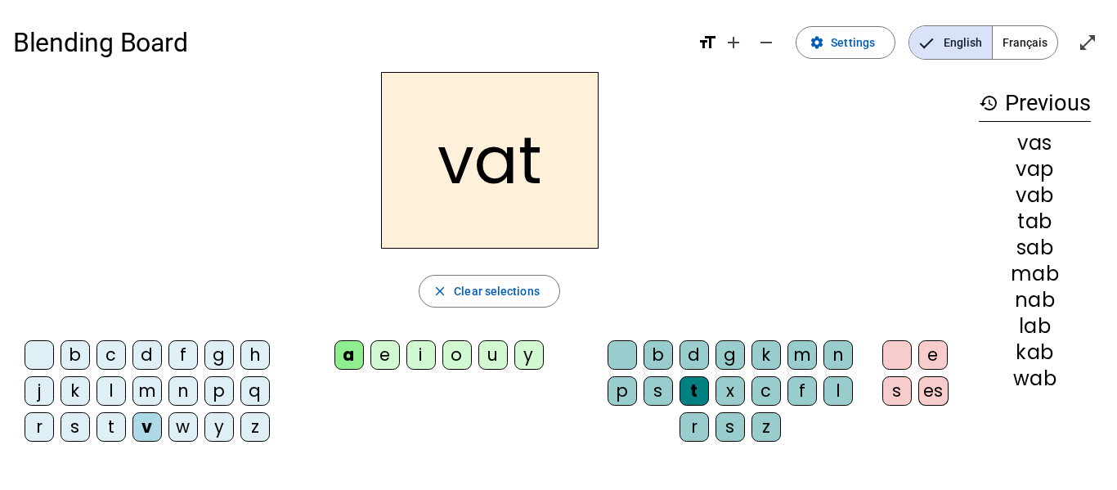
click at [693, 432] on div "r" at bounding box center [693, 426] width 29 height 29
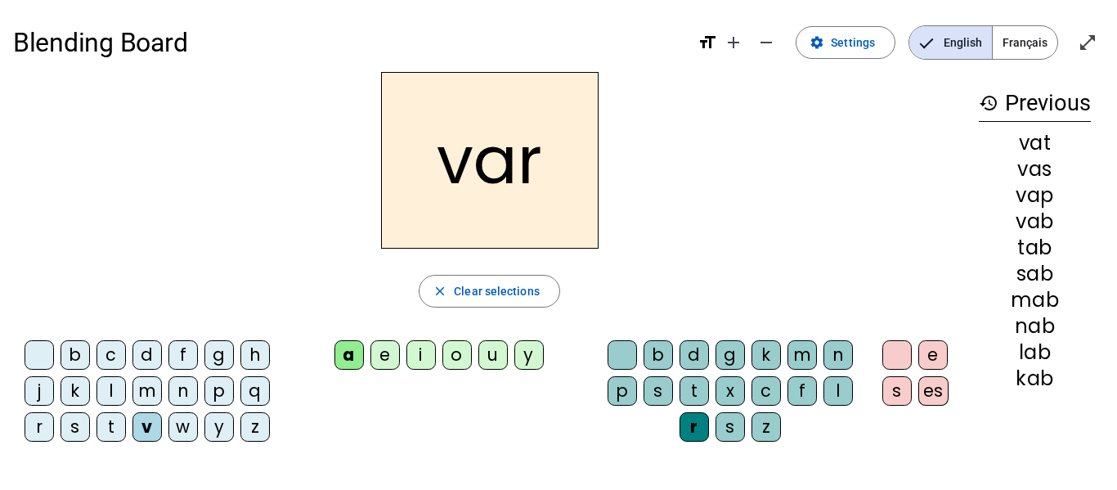
click at [726, 428] on div "s" at bounding box center [729, 426] width 29 height 29
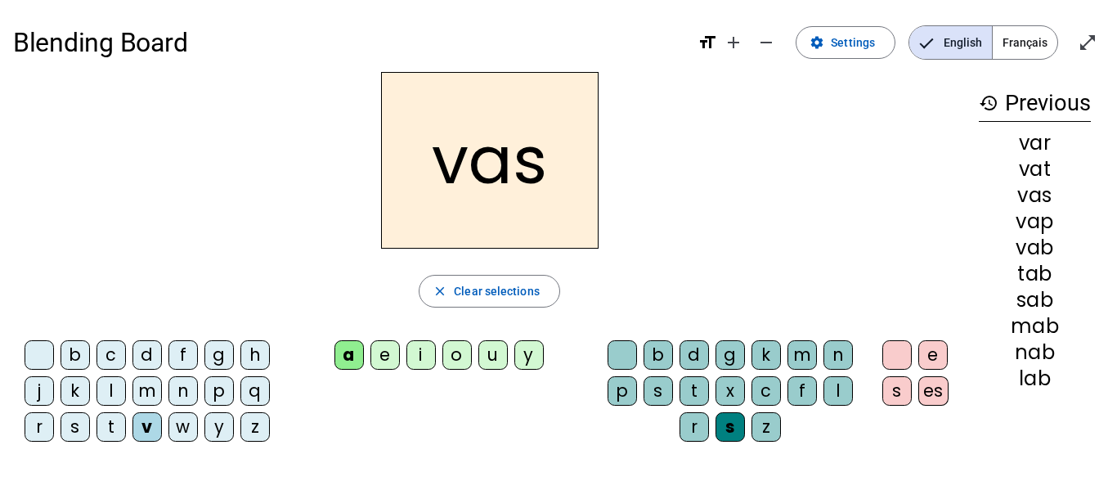
click at [764, 423] on div "z" at bounding box center [765, 426] width 29 height 29
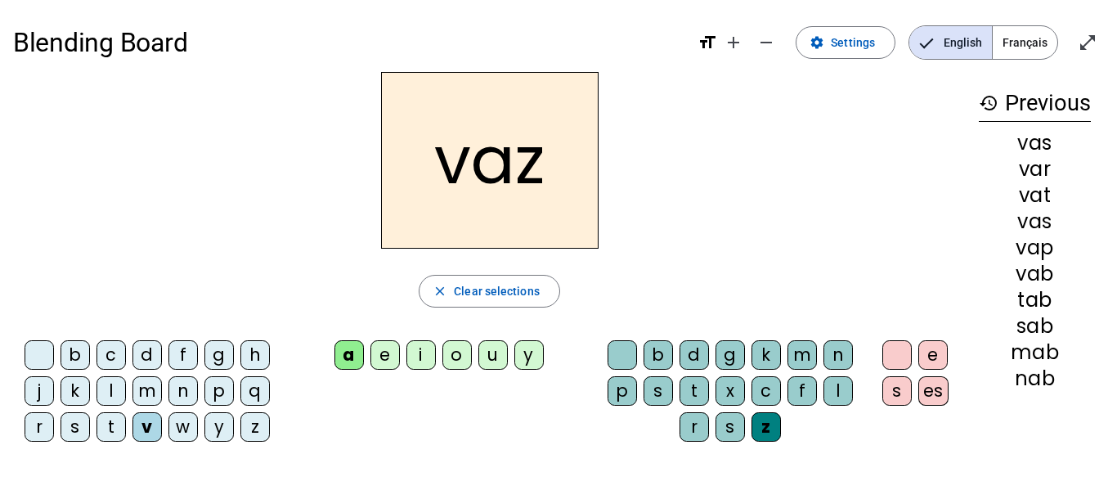
click at [804, 388] on div "f" at bounding box center [801, 390] width 29 height 29
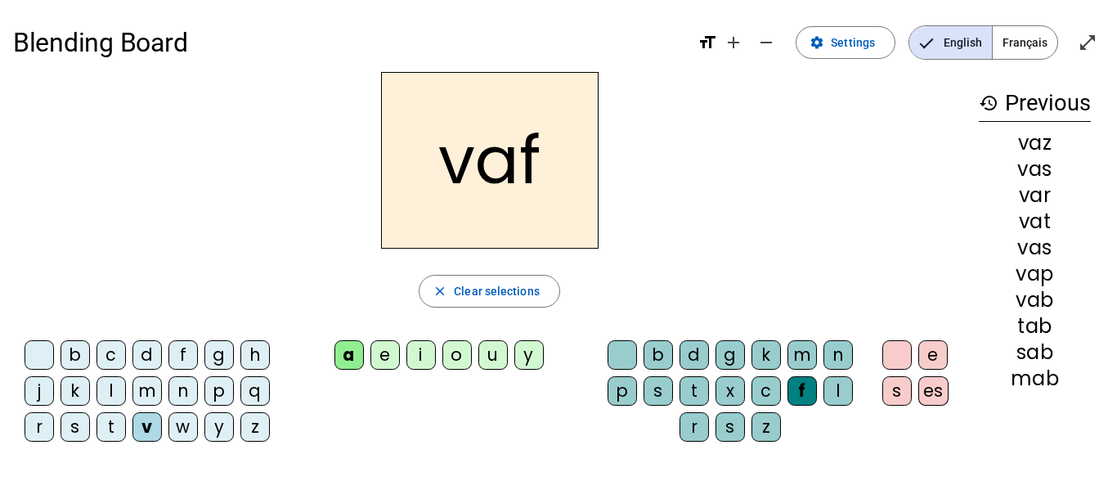
click at [839, 386] on div "l" at bounding box center [837, 390] width 29 height 29
click at [839, 360] on div "n" at bounding box center [837, 354] width 29 height 29
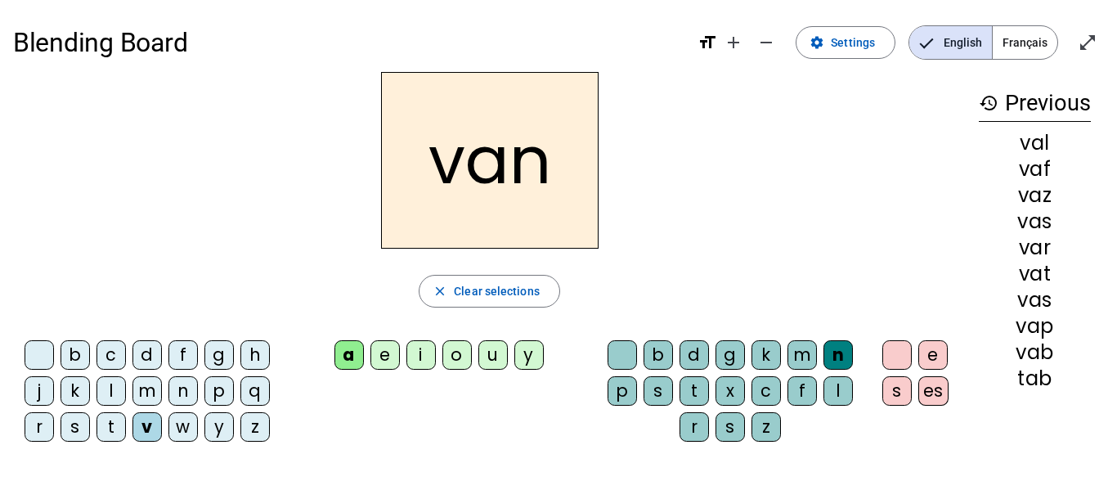
click at [799, 362] on div "m" at bounding box center [801, 354] width 29 height 29
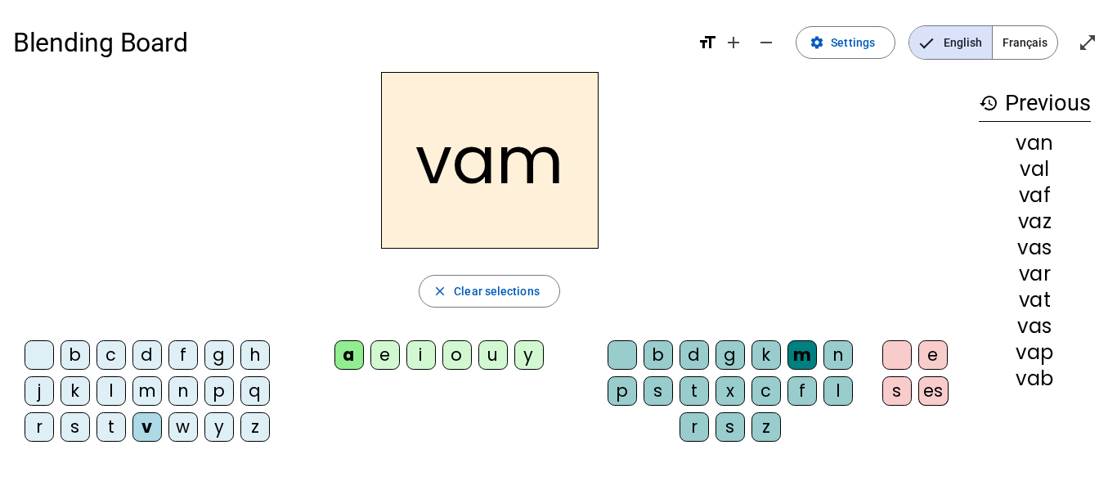
click at [764, 362] on div "k" at bounding box center [765, 354] width 29 height 29
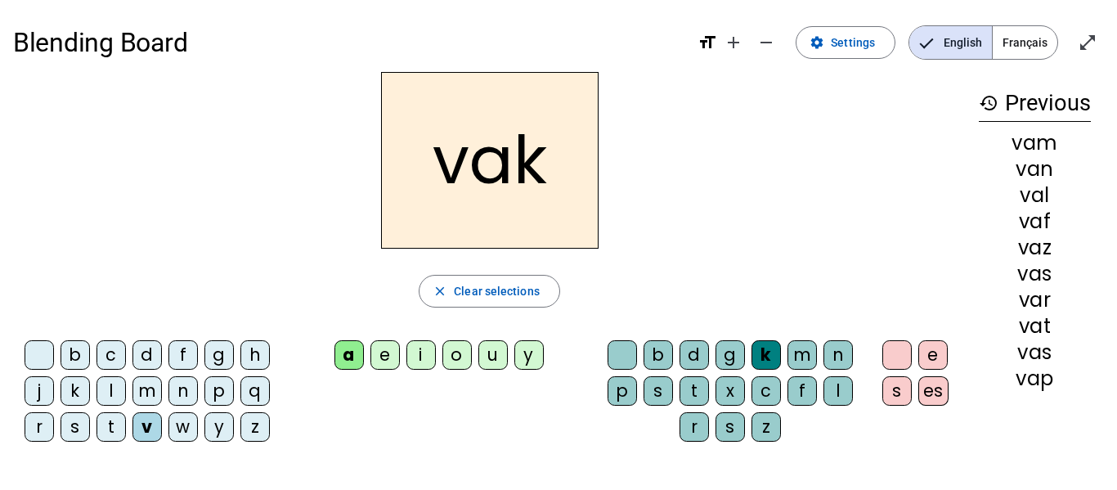
click at [719, 360] on div "g" at bounding box center [729, 354] width 29 height 29
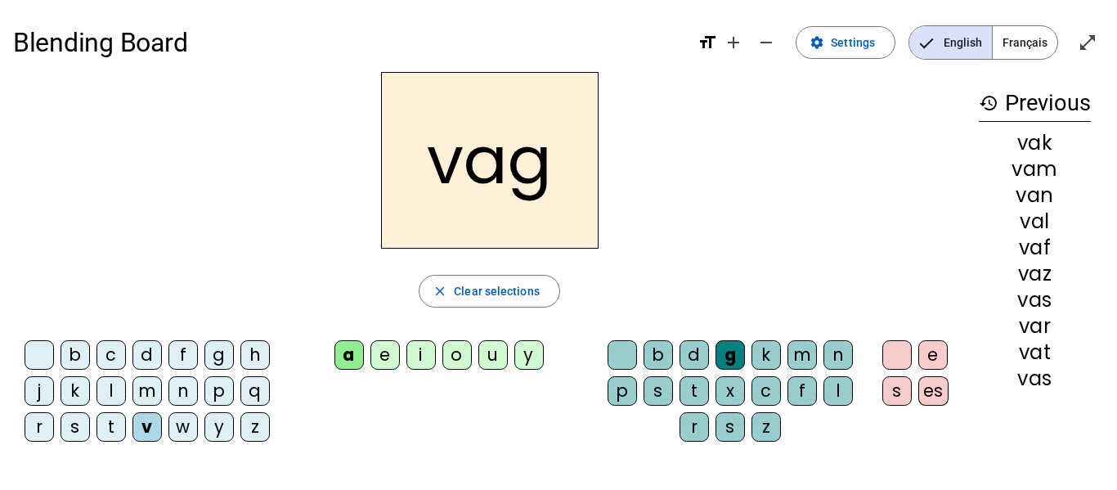
click at [698, 355] on div "d" at bounding box center [693, 354] width 29 height 29
click at [657, 356] on div "b" at bounding box center [657, 354] width 29 height 29
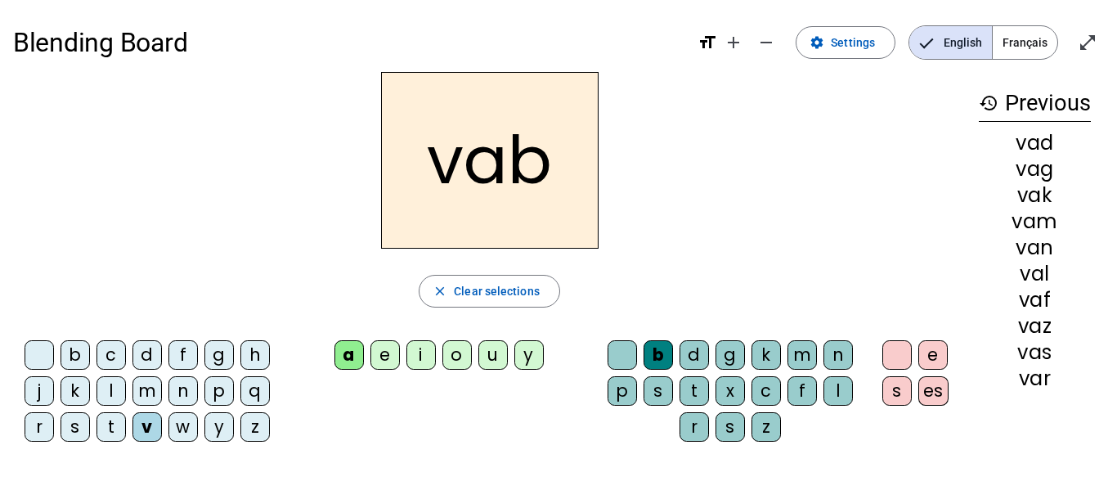
click at [419, 359] on div "i" at bounding box center [420, 354] width 29 height 29
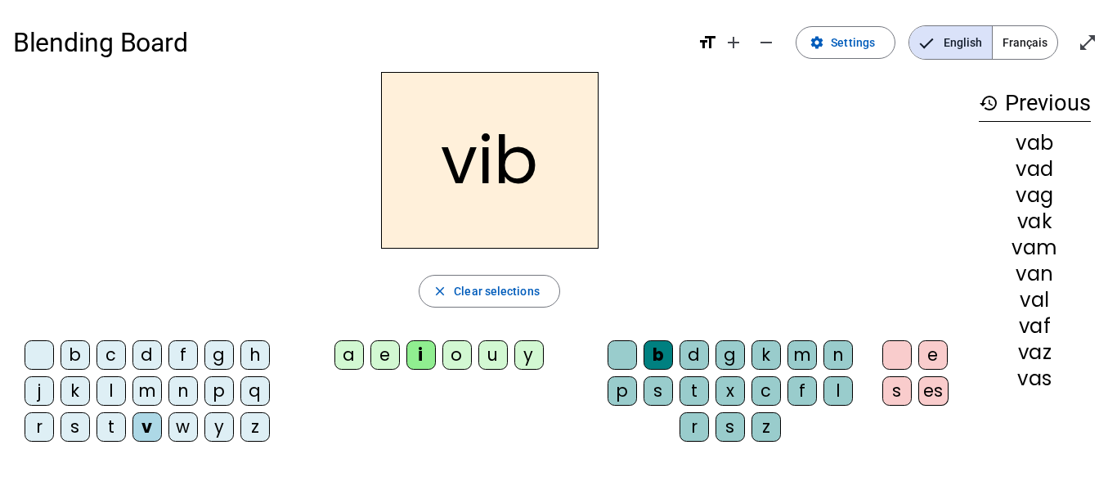
click at [696, 356] on div "d" at bounding box center [693, 354] width 29 height 29
click at [730, 355] on div "g" at bounding box center [729, 354] width 29 height 29
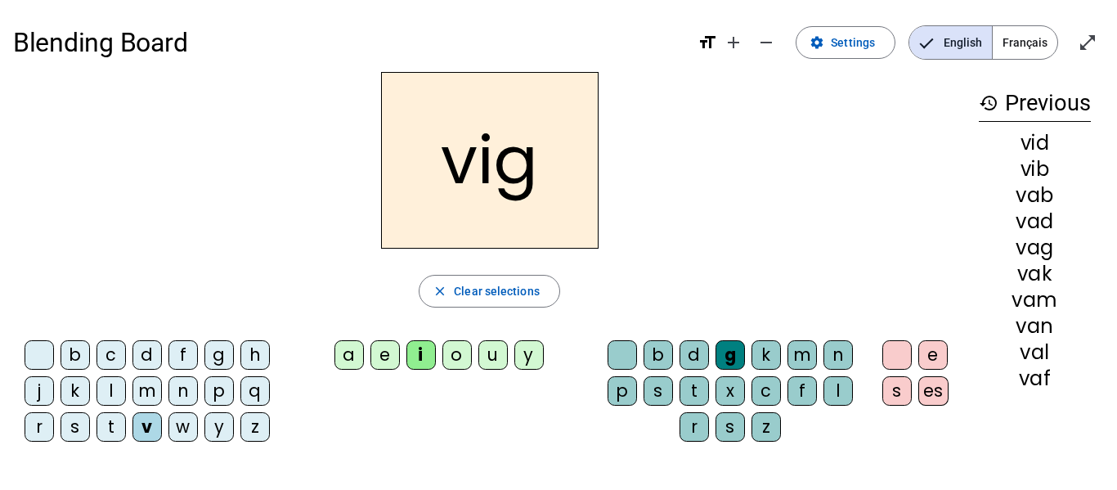
click at [769, 349] on div "k" at bounding box center [765, 354] width 29 height 29
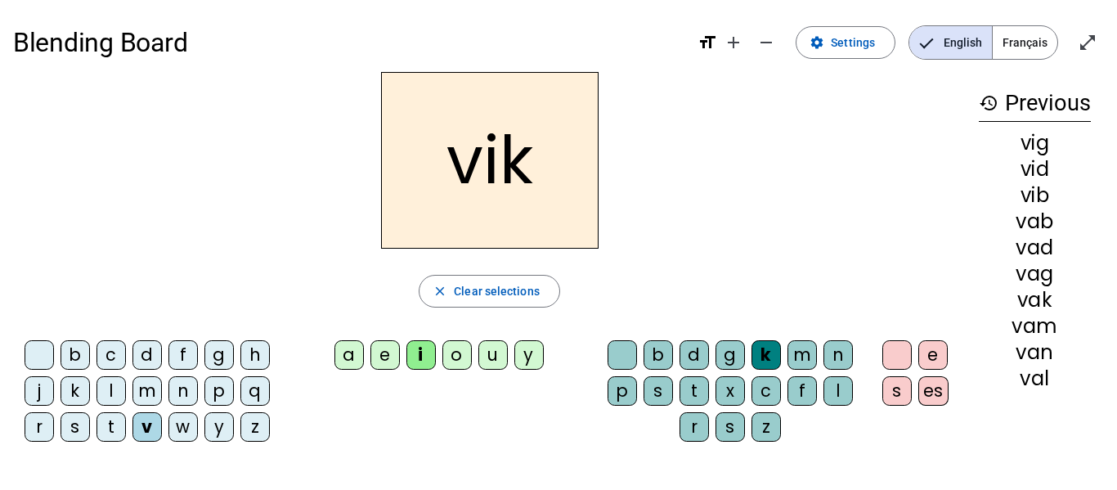
click at [801, 352] on div "m" at bounding box center [801, 354] width 29 height 29
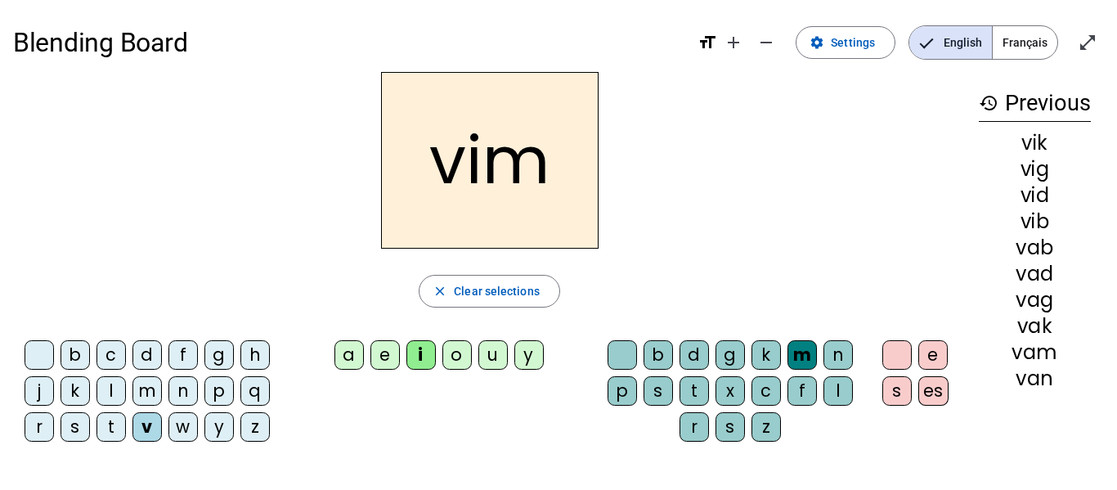
click at [842, 359] on div "n" at bounding box center [837, 354] width 29 height 29
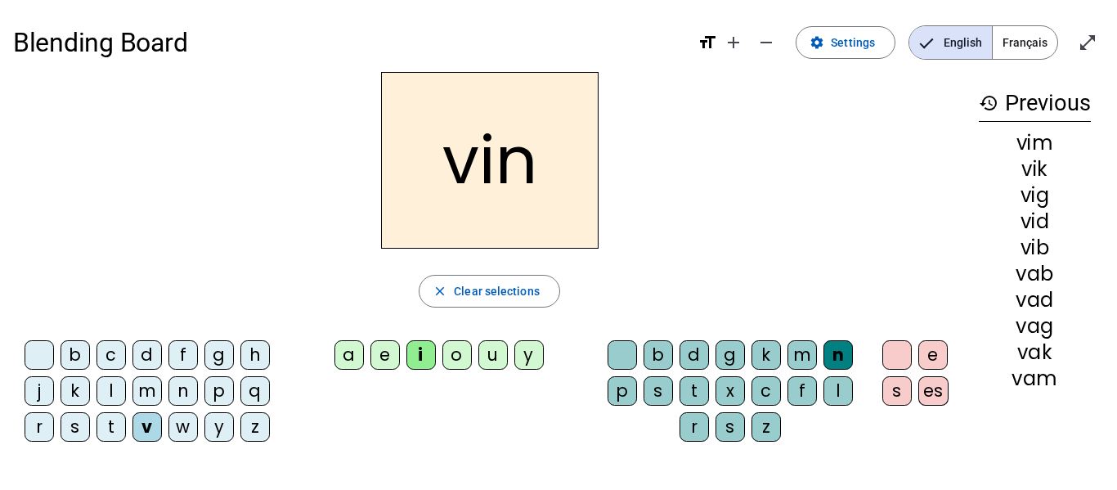
click at [840, 392] on div "l" at bounding box center [837, 390] width 29 height 29
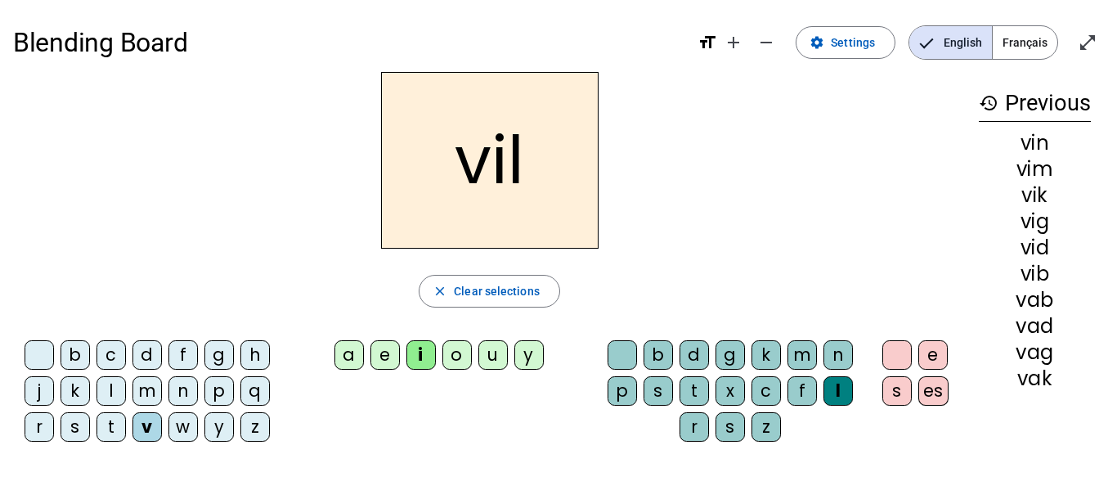
click at [804, 392] on div "f" at bounding box center [801, 390] width 29 height 29
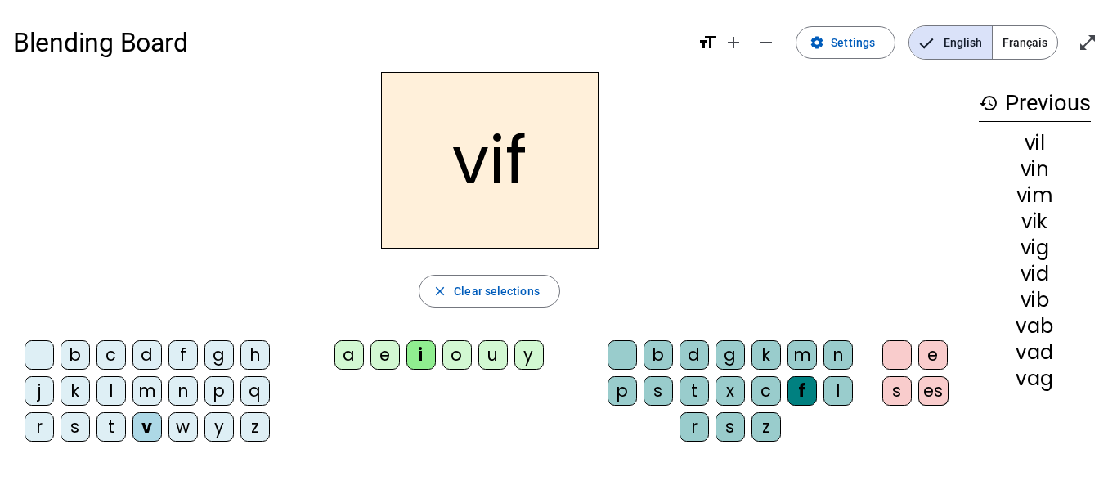
click at [768, 432] on div "z" at bounding box center [765, 426] width 29 height 29
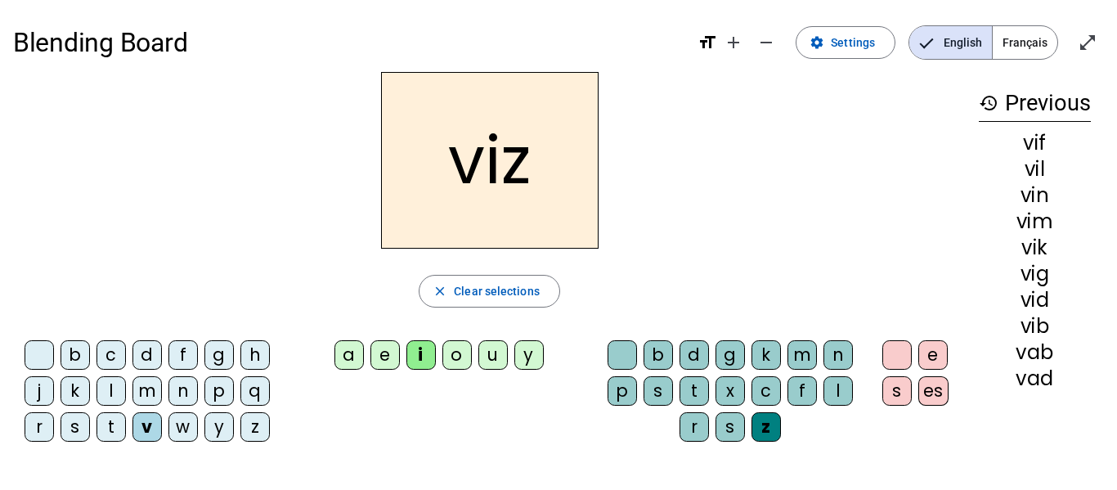
click at [733, 428] on div "s" at bounding box center [729, 426] width 29 height 29
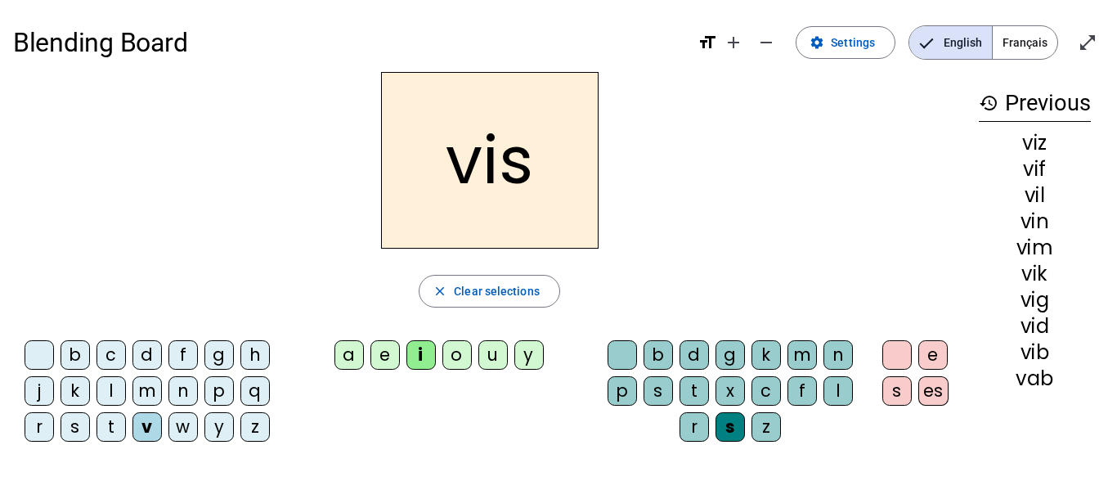
click at [727, 387] on div "x" at bounding box center [729, 390] width 29 height 29
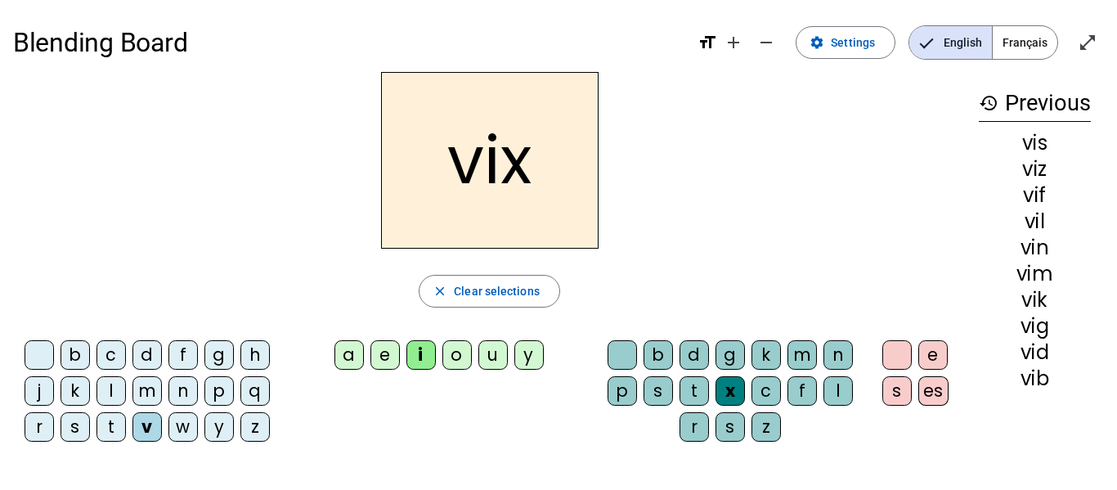
click at [692, 391] on div "t" at bounding box center [693, 390] width 29 height 29
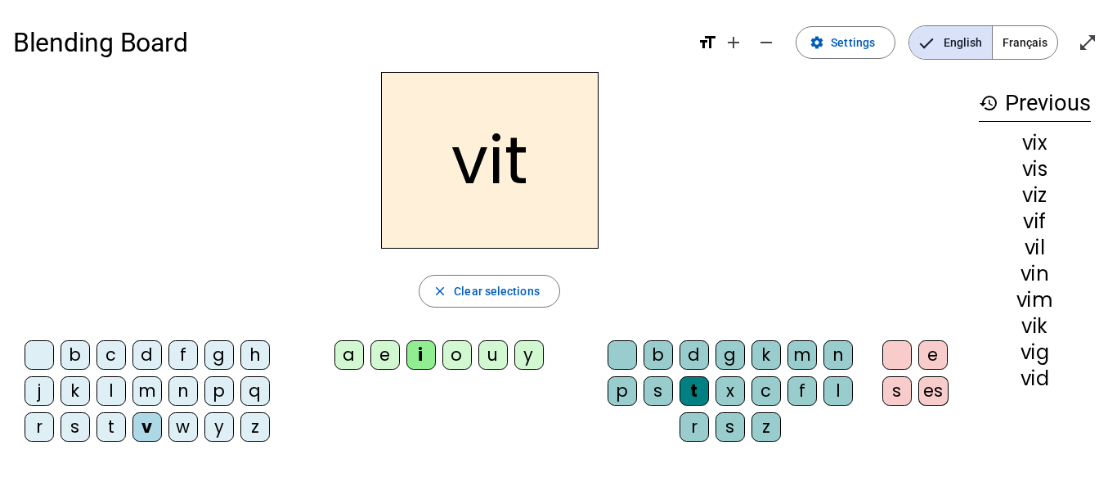
click at [694, 432] on div "r" at bounding box center [693, 426] width 29 height 29
click at [259, 428] on div "z" at bounding box center [254, 426] width 29 height 29
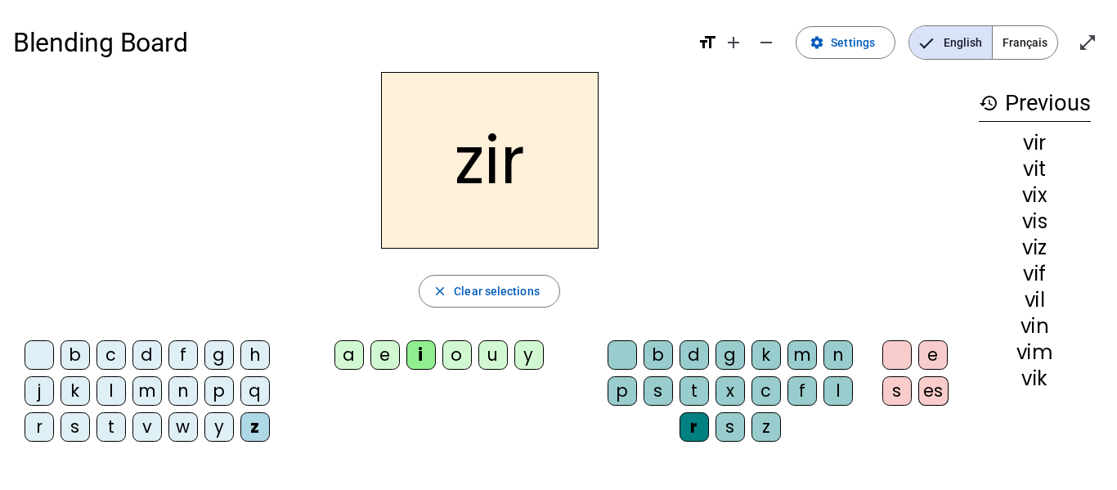
click at [220, 394] on div "p" at bounding box center [218, 390] width 29 height 29
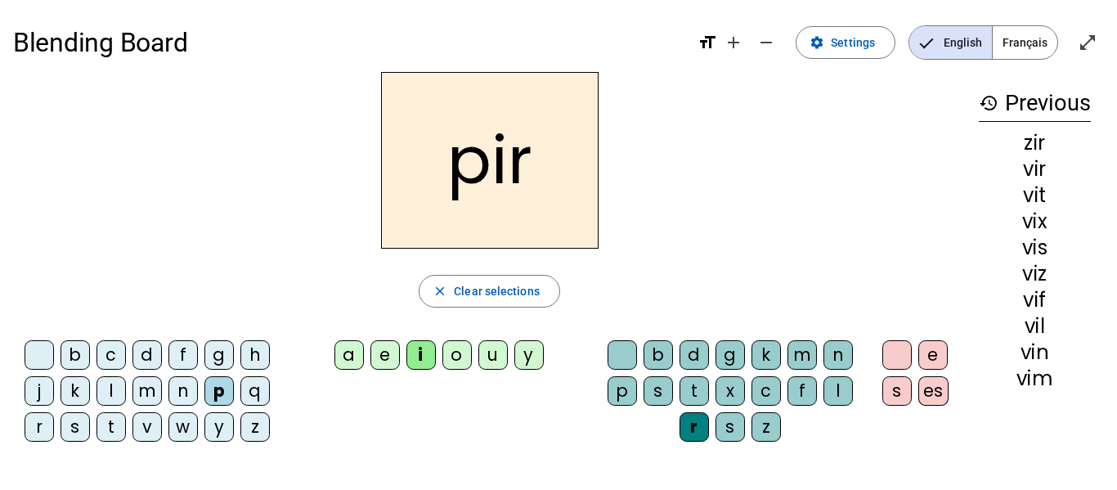
click at [181, 390] on div "n" at bounding box center [182, 390] width 29 height 29
click at [181, 356] on div "f" at bounding box center [182, 354] width 29 height 29
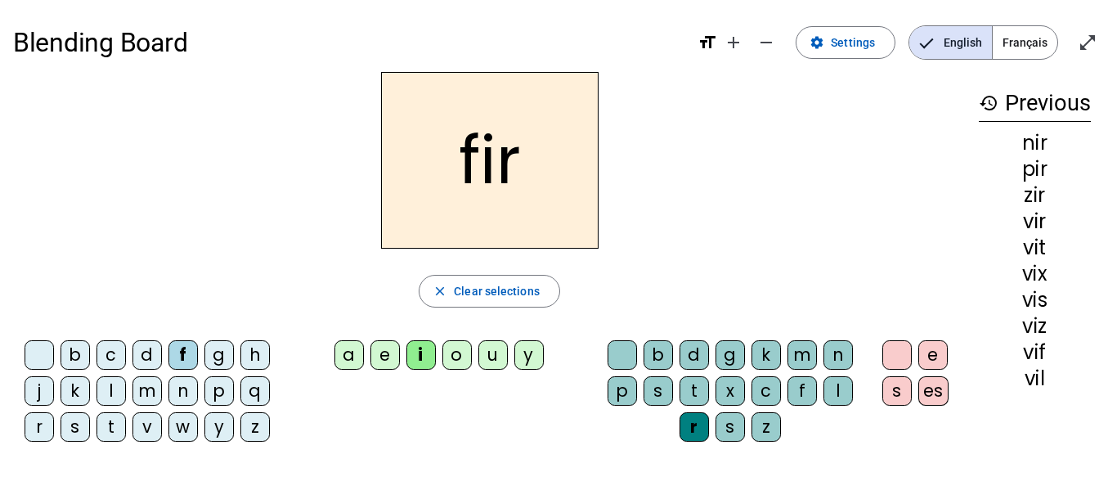
click at [153, 356] on div "d" at bounding box center [146, 354] width 29 height 29
click at [80, 357] on div "b" at bounding box center [74, 354] width 29 height 29
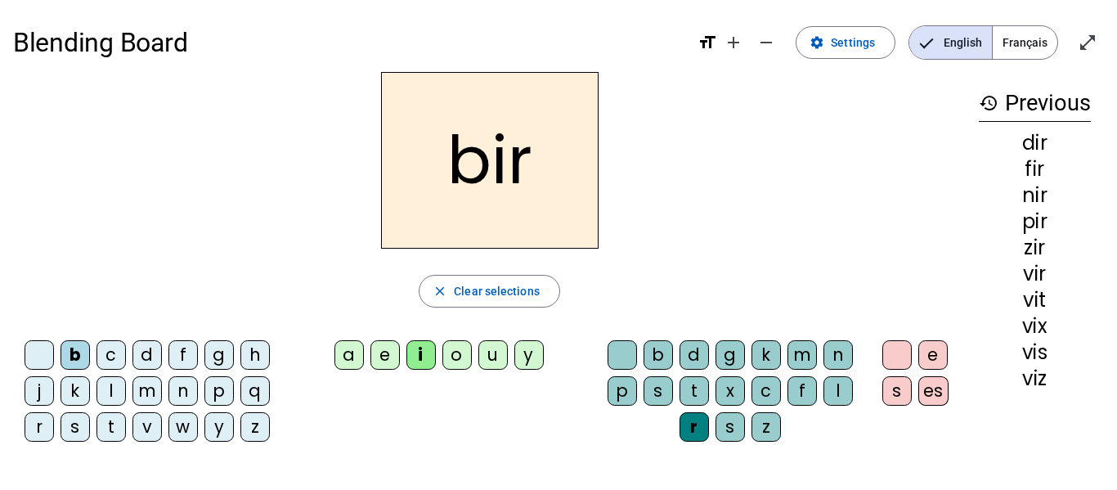
click at [42, 398] on div "j" at bounding box center [39, 390] width 29 height 29
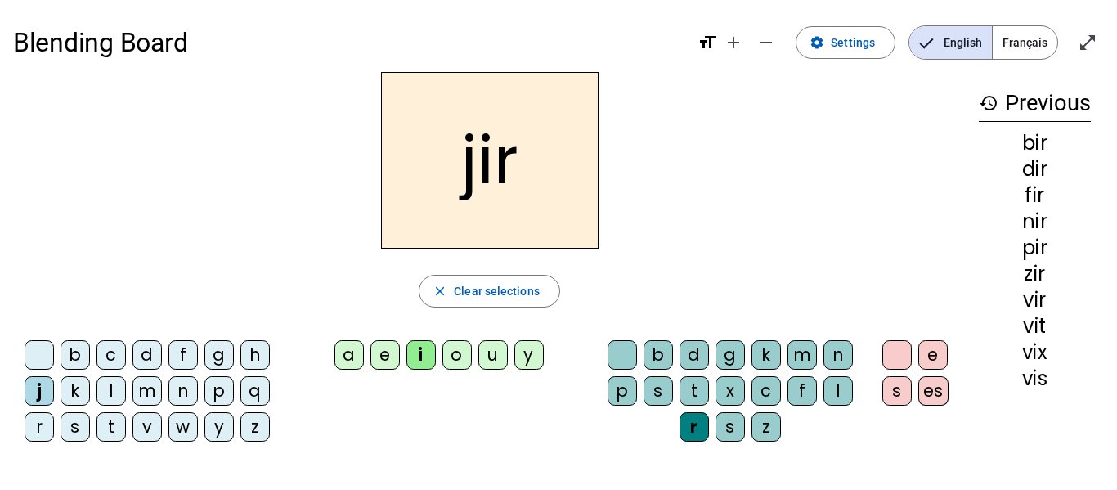
click at [44, 428] on div "r" at bounding box center [39, 426] width 29 height 29
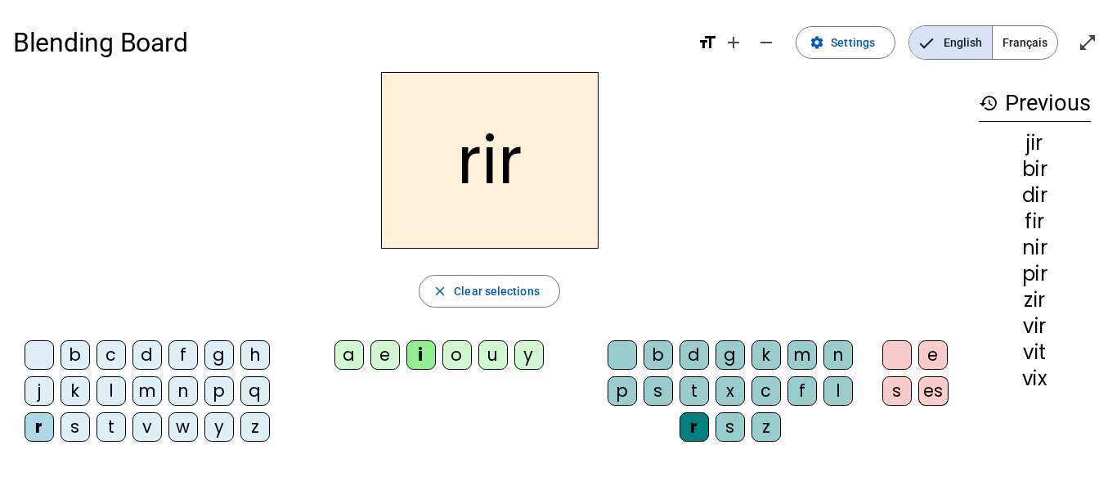
click at [109, 428] on div "t" at bounding box center [110, 426] width 29 height 29
click at [146, 395] on div "m" at bounding box center [146, 390] width 29 height 29
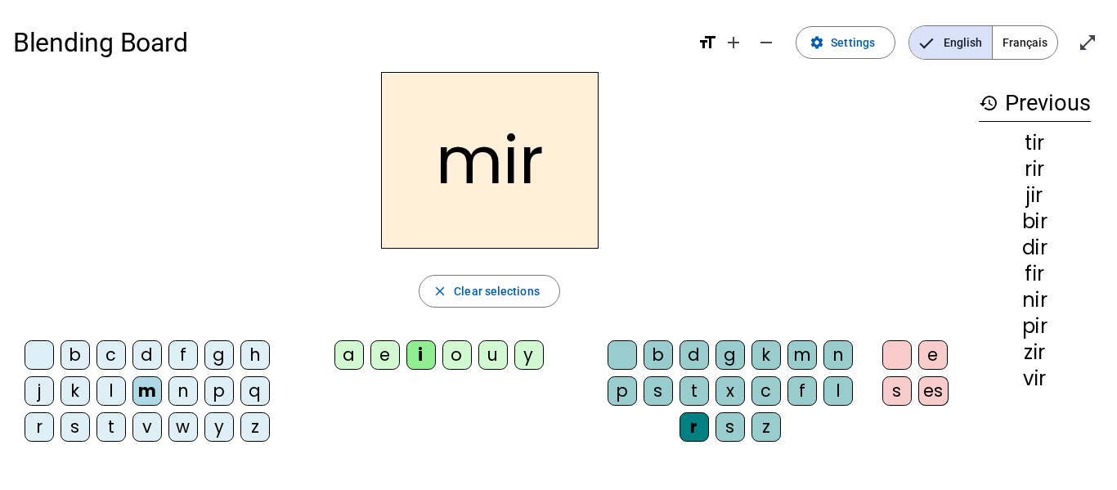
click at [188, 357] on div "f" at bounding box center [182, 354] width 29 height 29
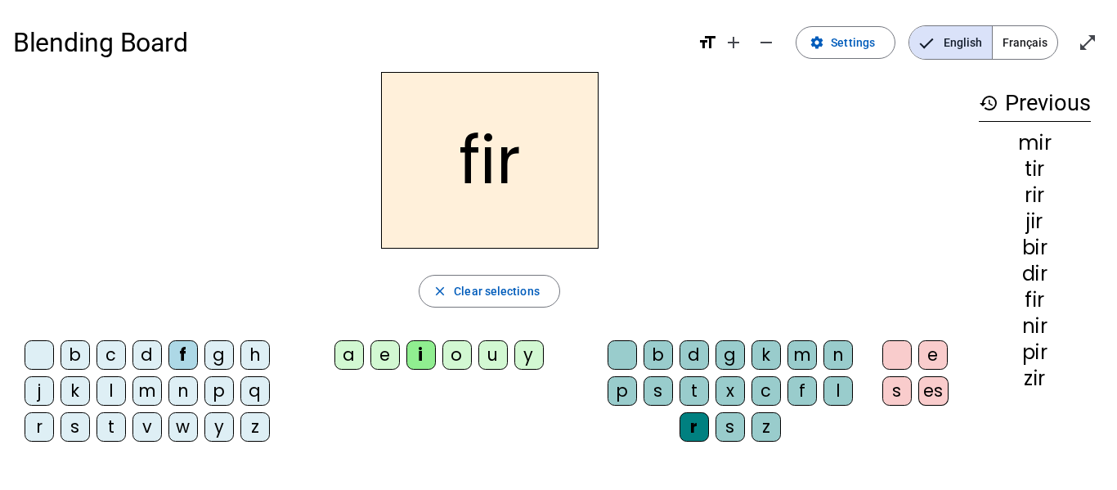
click at [105, 391] on div "l" at bounding box center [110, 390] width 29 height 29
click at [657, 357] on div "b" at bounding box center [657, 354] width 29 height 29
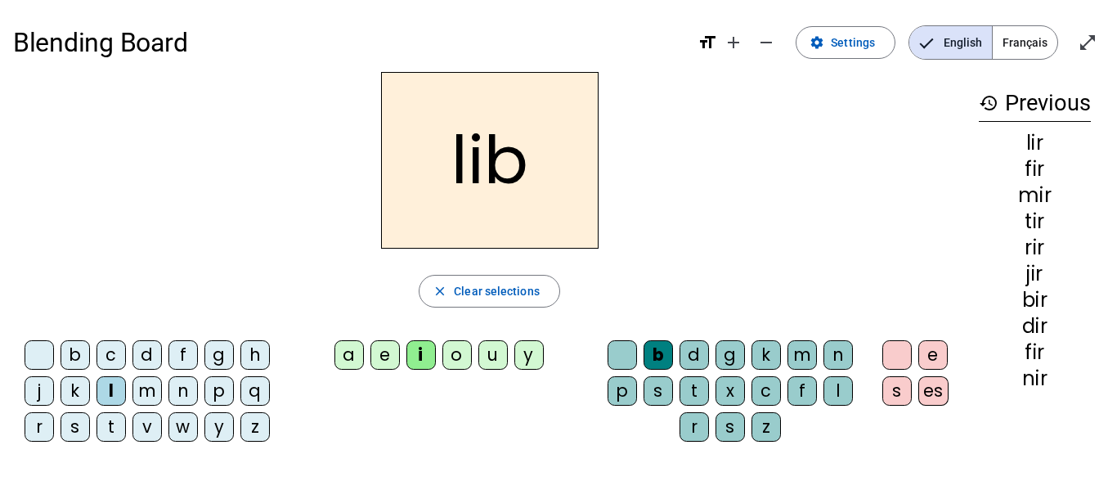
click at [692, 355] on div "d" at bounding box center [693, 354] width 29 height 29
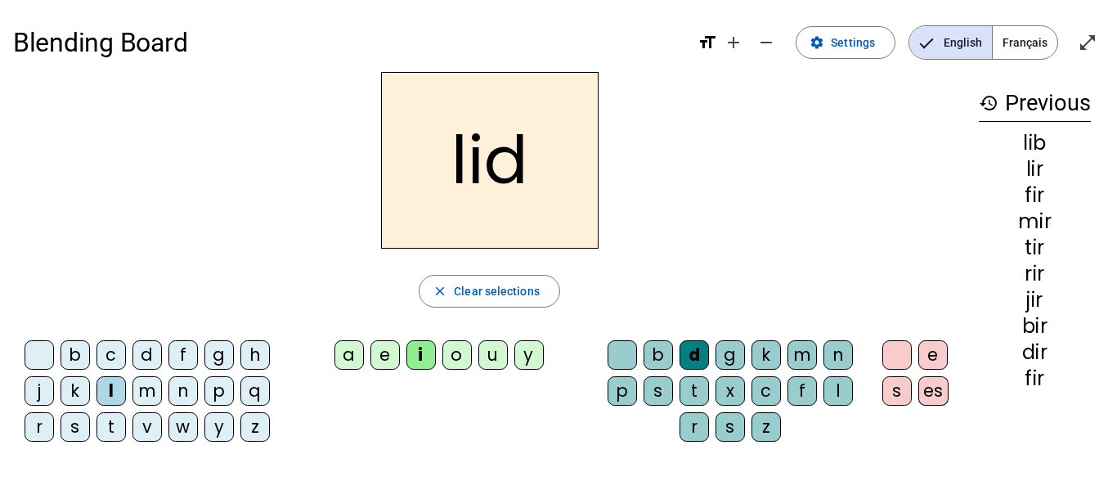
click at [810, 353] on div "m" at bounding box center [801, 354] width 29 height 29
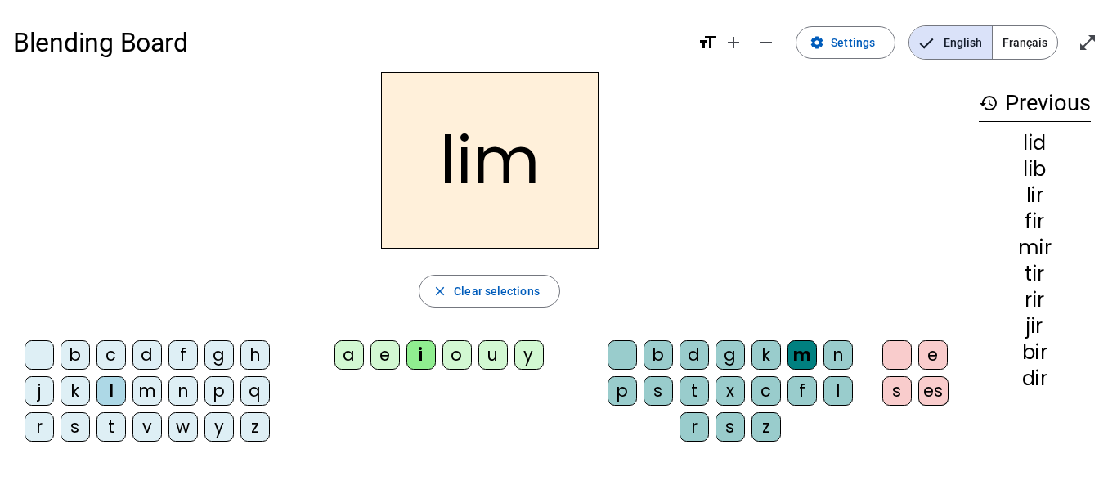
click at [840, 356] on div "n" at bounding box center [837, 354] width 29 height 29
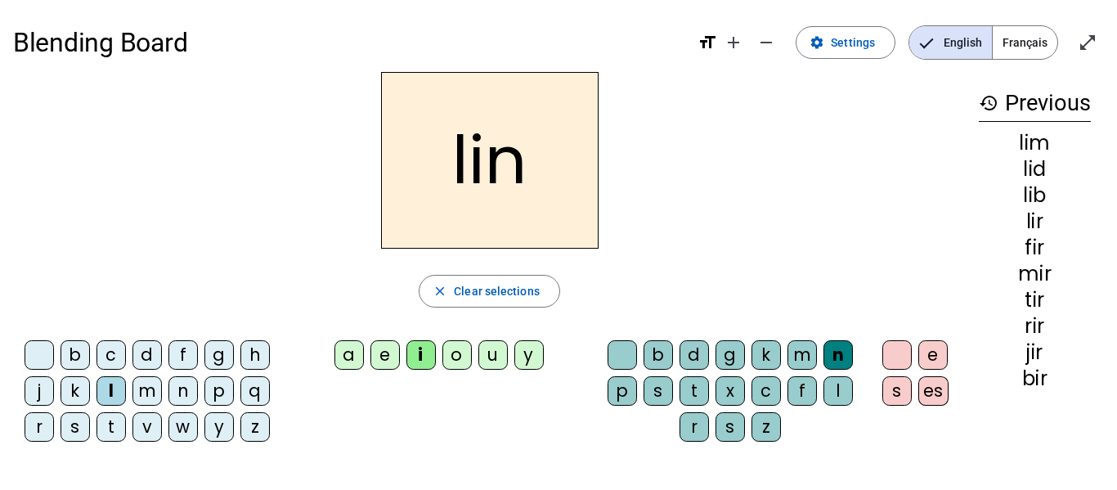
click at [840, 400] on div "l" at bounding box center [837, 390] width 29 height 29
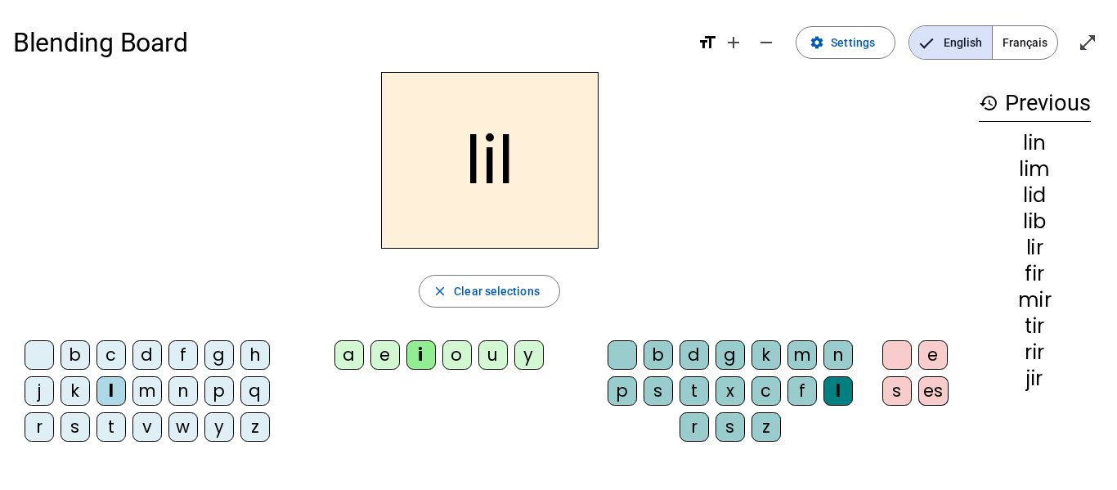
click at [804, 391] on div "f" at bounding box center [801, 390] width 29 height 29
click at [770, 394] on div "c" at bounding box center [765, 390] width 29 height 29
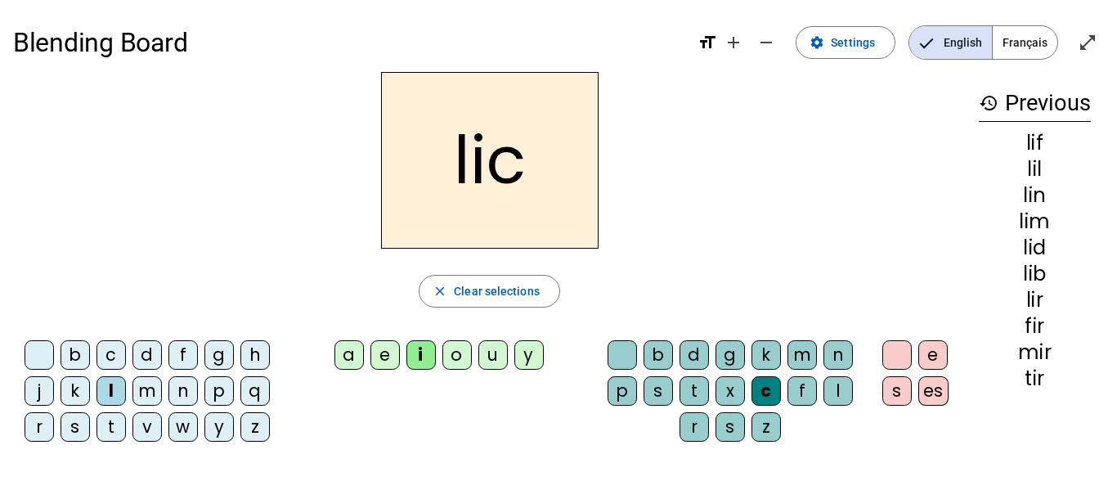
click at [732, 425] on div "s" at bounding box center [729, 426] width 29 height 29
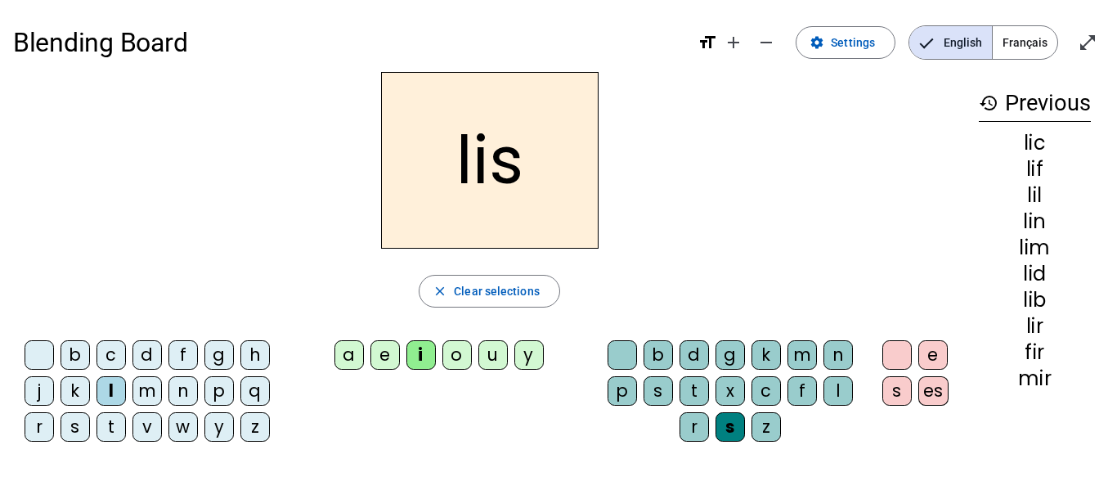
click at [691, 427] on div "r" at bounding box center [693, 426] width 29 height 29
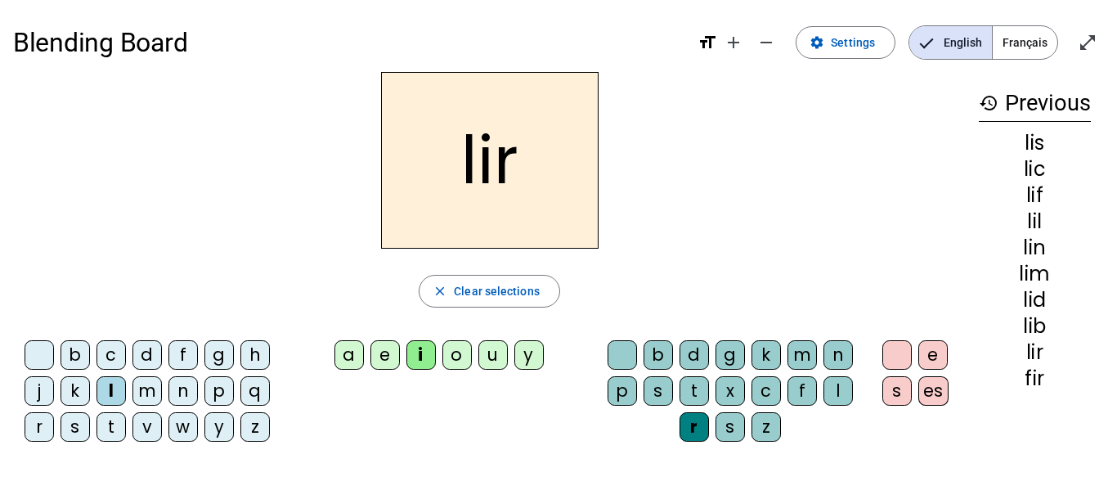
click at [692, 395] on div "t" at bounding box center [693, 390] width 29 height 29
click at [623, 392] on div "p" at bounding box center [621, 390] width 29 height 29
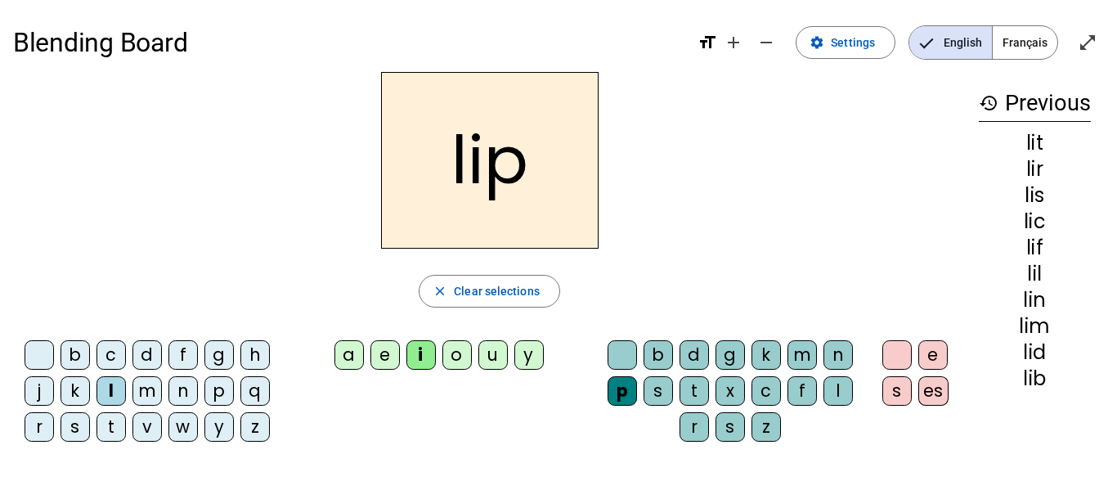
click at [735, 399] on div "x" at bounding box center [729, 390] width 29 height 29
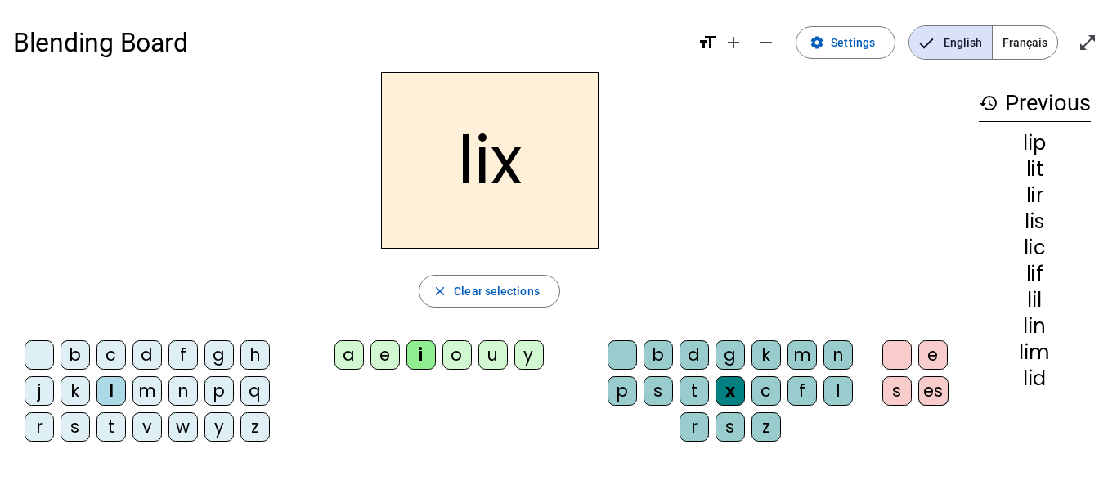
click at [77, 423] on div "s" at bounding box center [74, 426] width 29 height 29
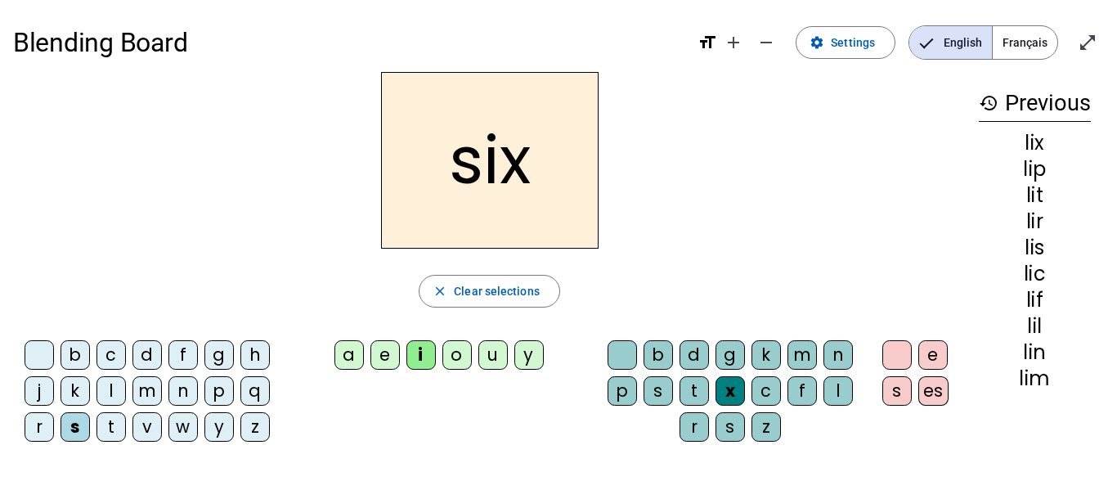
click at [150, 353] on div "d" at bounding box center [146, 354] width 29 height 29
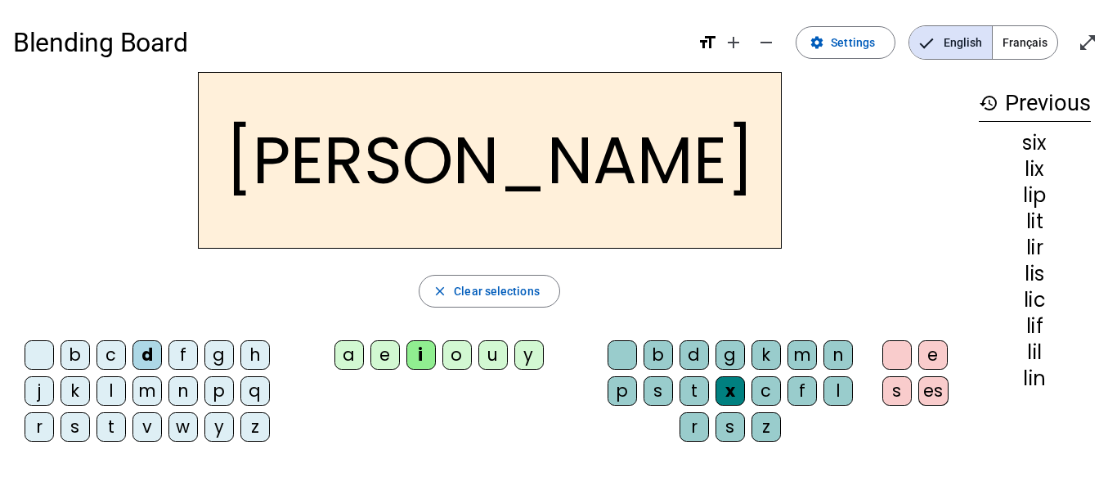
click at [147, 386] on div "m" at bounding box center [146, 390] width 29 height 29
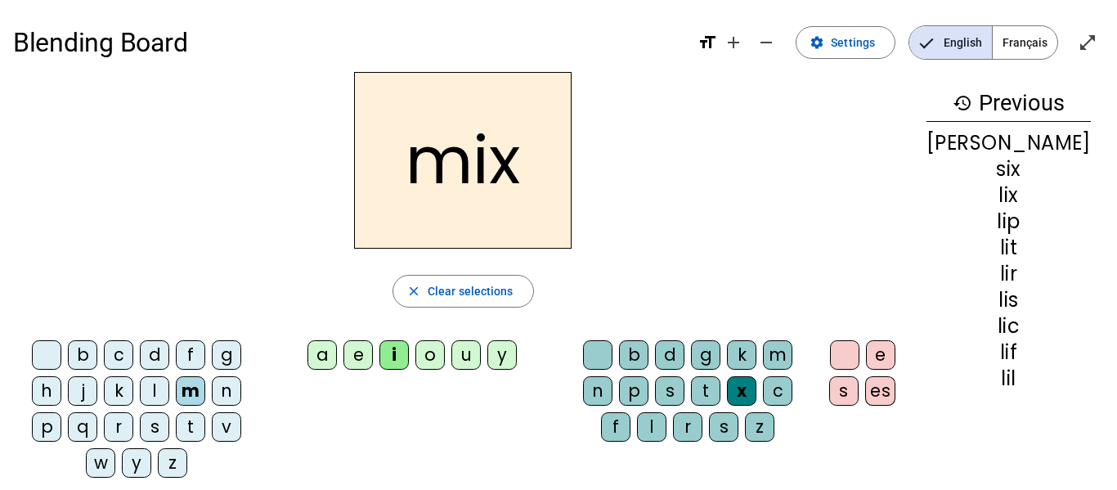
click at [104, 393] on div "k" at bounding box center [118, 390] width 29 height 29
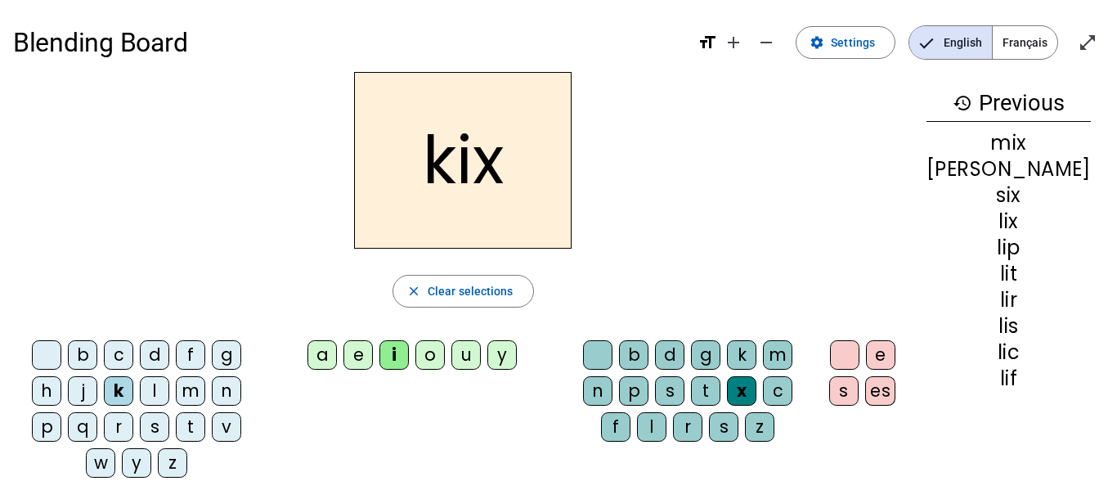
click at [151, 356] on div "d" at bounding box center [154, 354] width 29 height 29
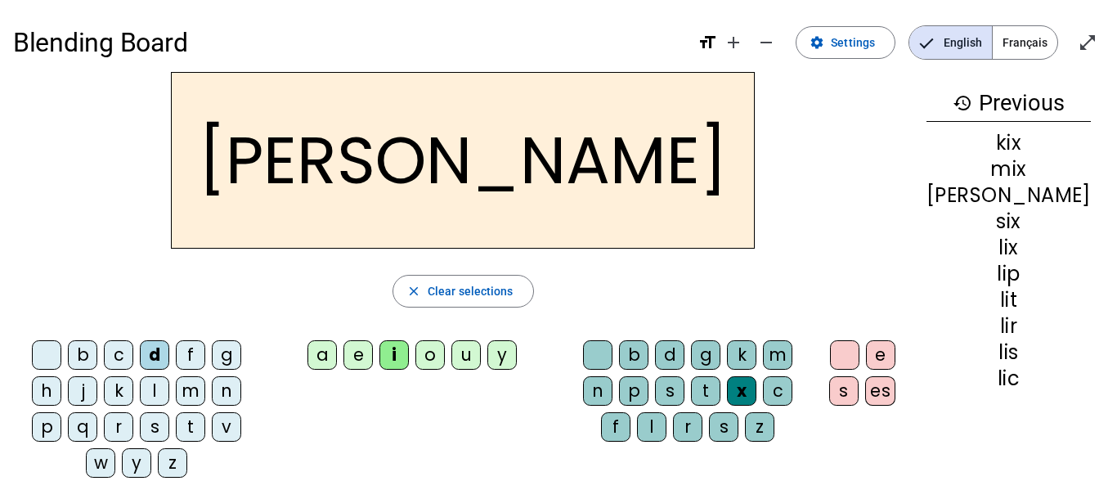
click at [684, 359] on div "d" at bounding box center [669, 354] width 29 height 29
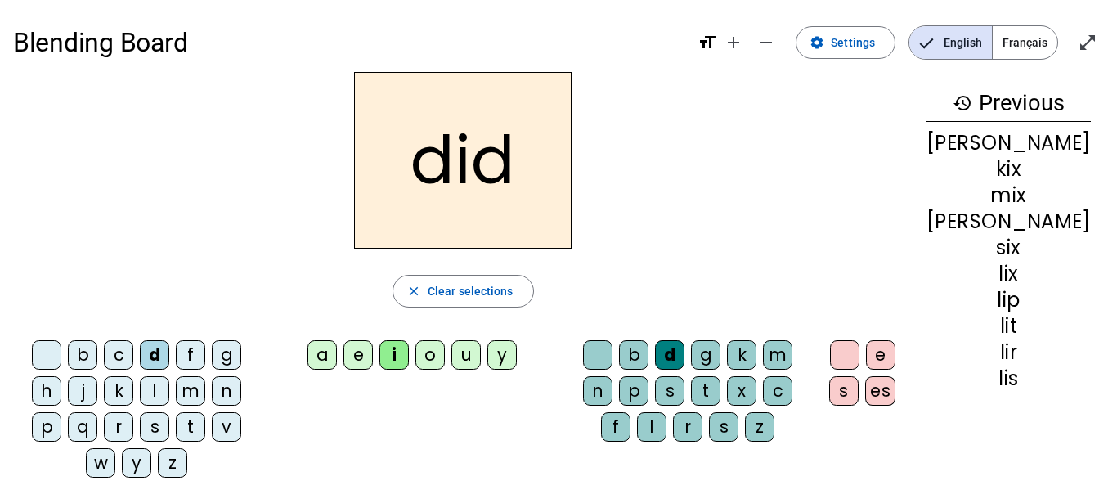
click at [792, 356] on div "m" at bounding box center [777, 354] width 29 height 29
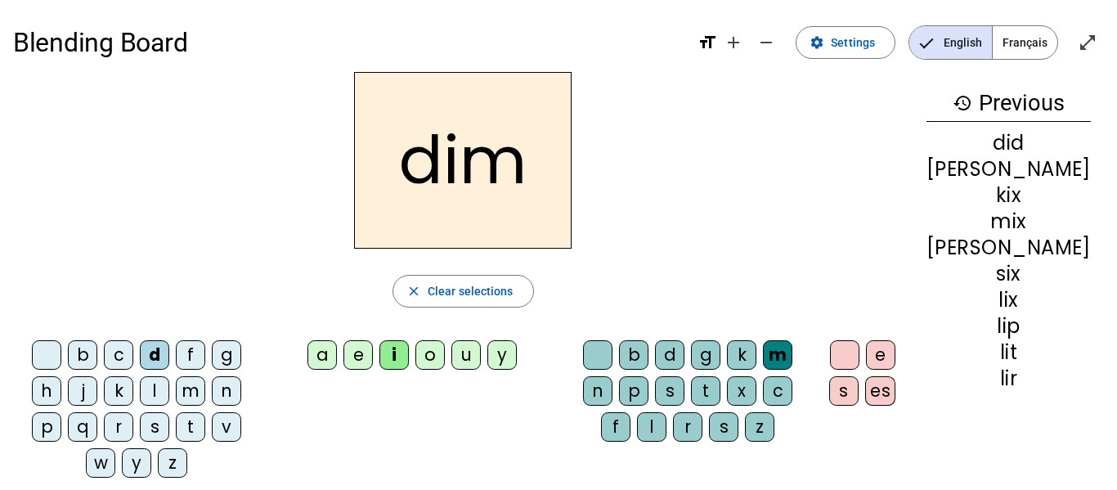
click at [612, 376] on div "n" at bounding box center [597, 390] width 29 height 29
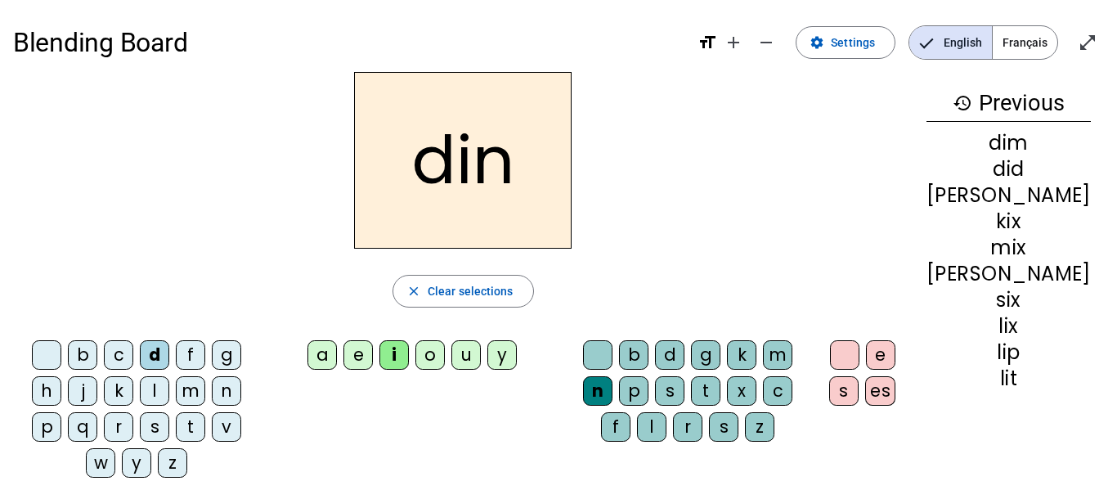
click at [666, 412] on div "l" at bounding box center [651, 426] width 29 height 29
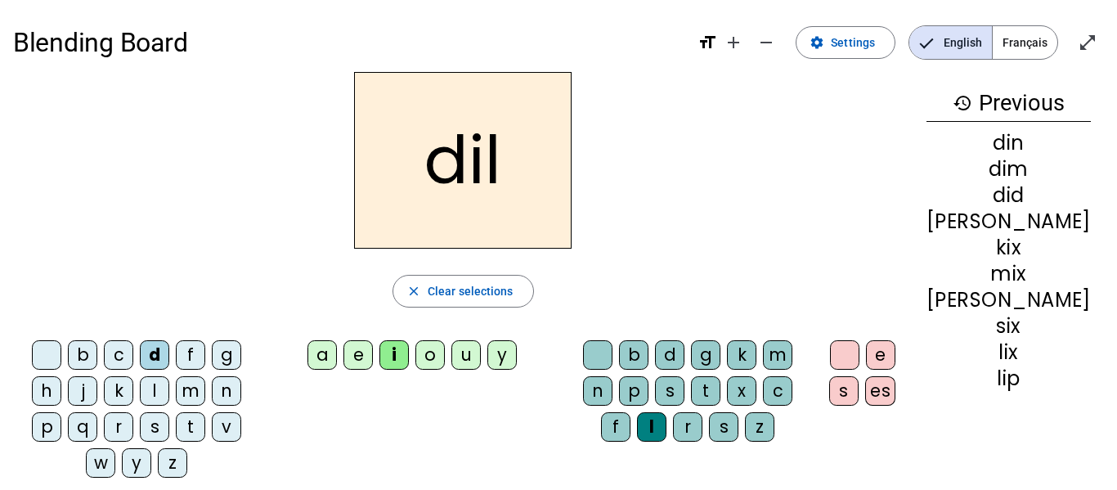
click at [630, 412] on div "f" at bounding box center [615, 426] width 29 height 29
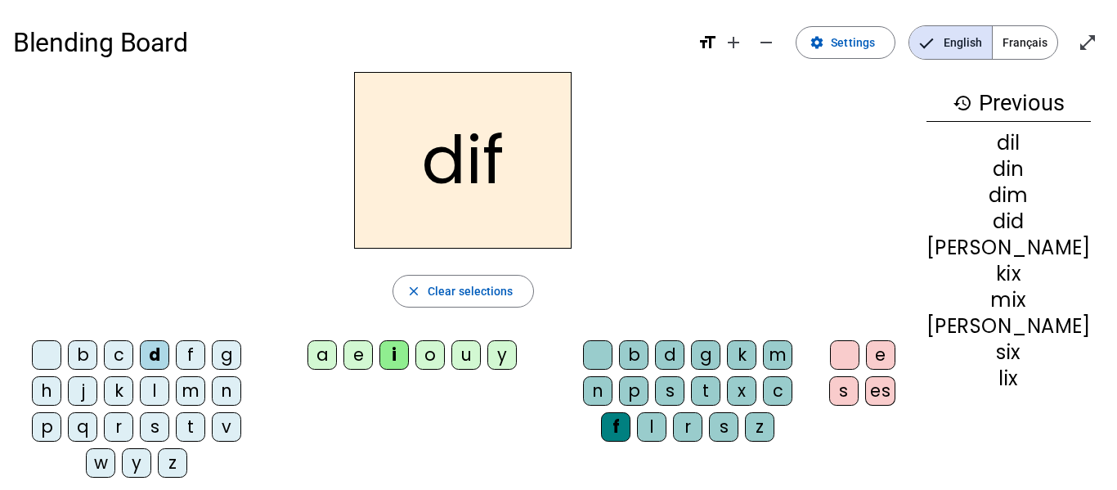
click at [763, 392] on div "c" at bounding box center [777, 390] width 29 height 29
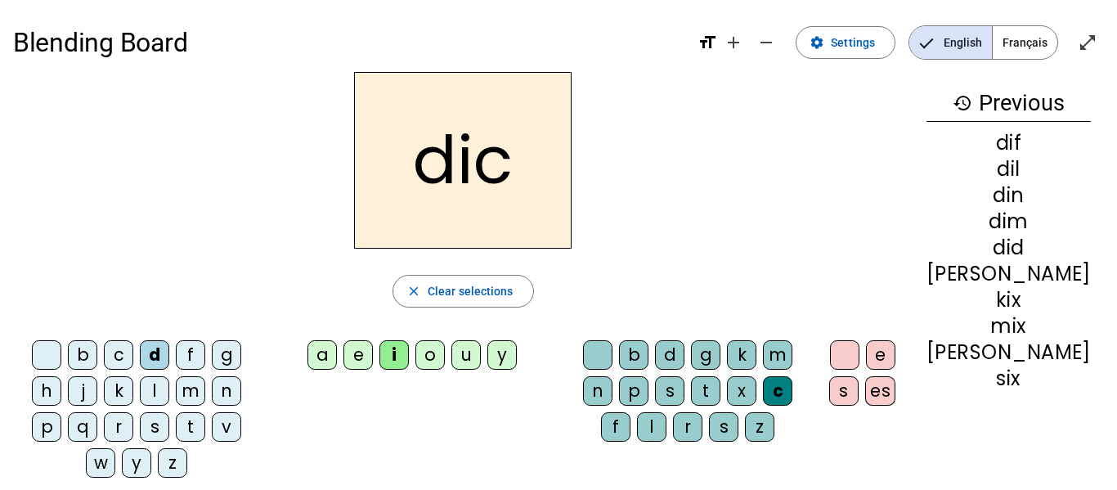
click at [735, 392] on div "x" at bounding box center [741, 390] width 29 height 29
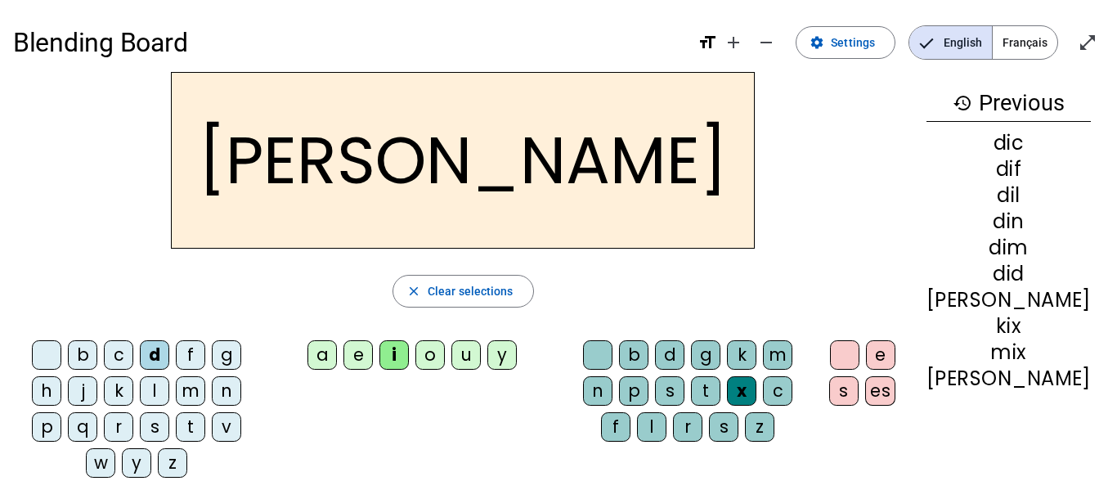
click at [694, 395] on div "t" at bounding box center [705, 390] width 29 height 29
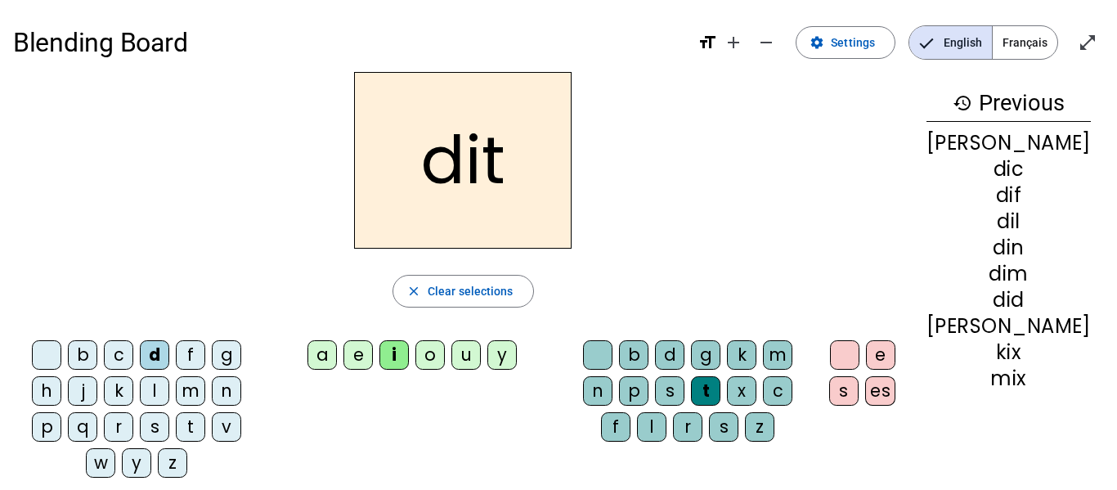
click at [655, 393] on div "s" at bounding box center [669, 390] width 29 height 29
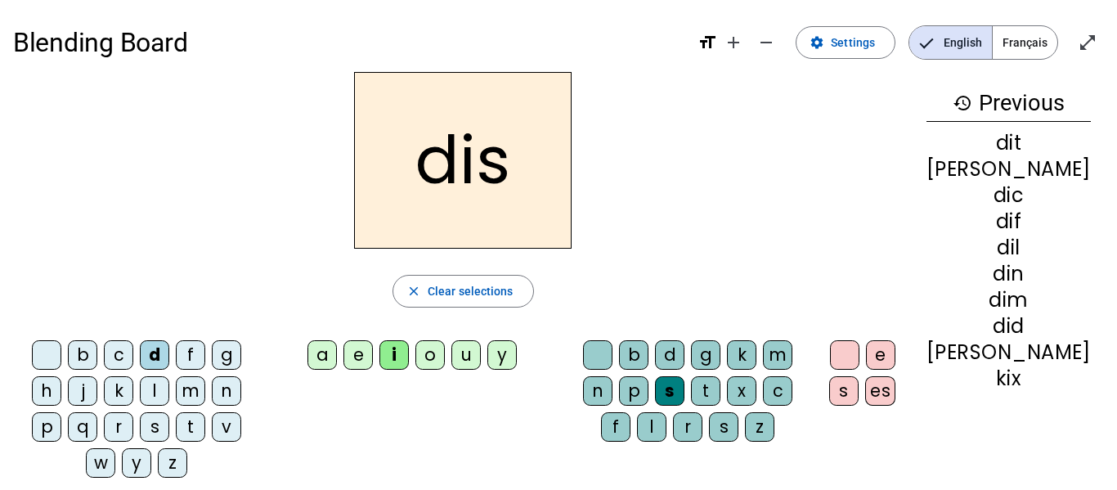
click at [693, 428] on div "r" at bounding box center [687, 426] width 29 height 29
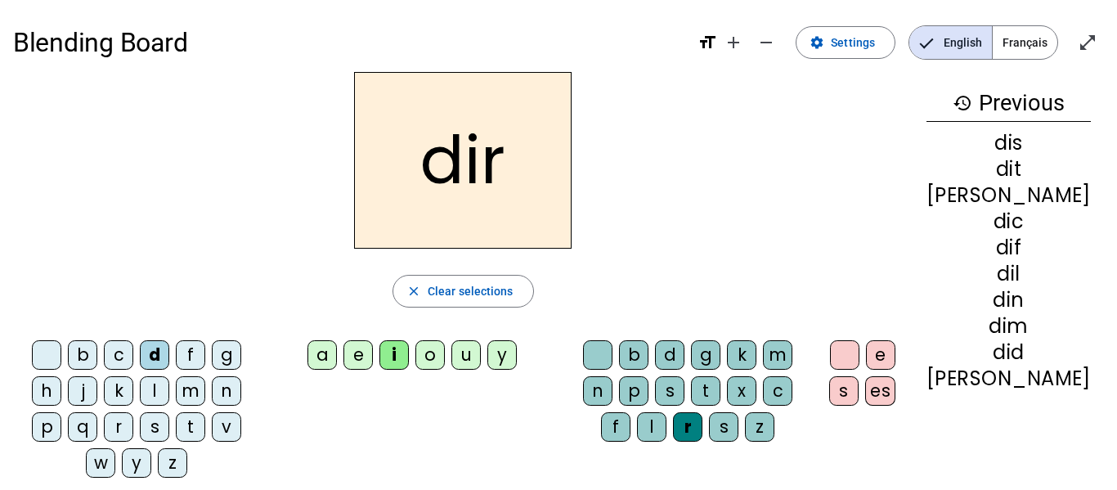
click at [764, 424] on div "z" at bounding box center [759, 426] width 29 height 29
